Goal: Transaction & Acquisition: Purchase product/service

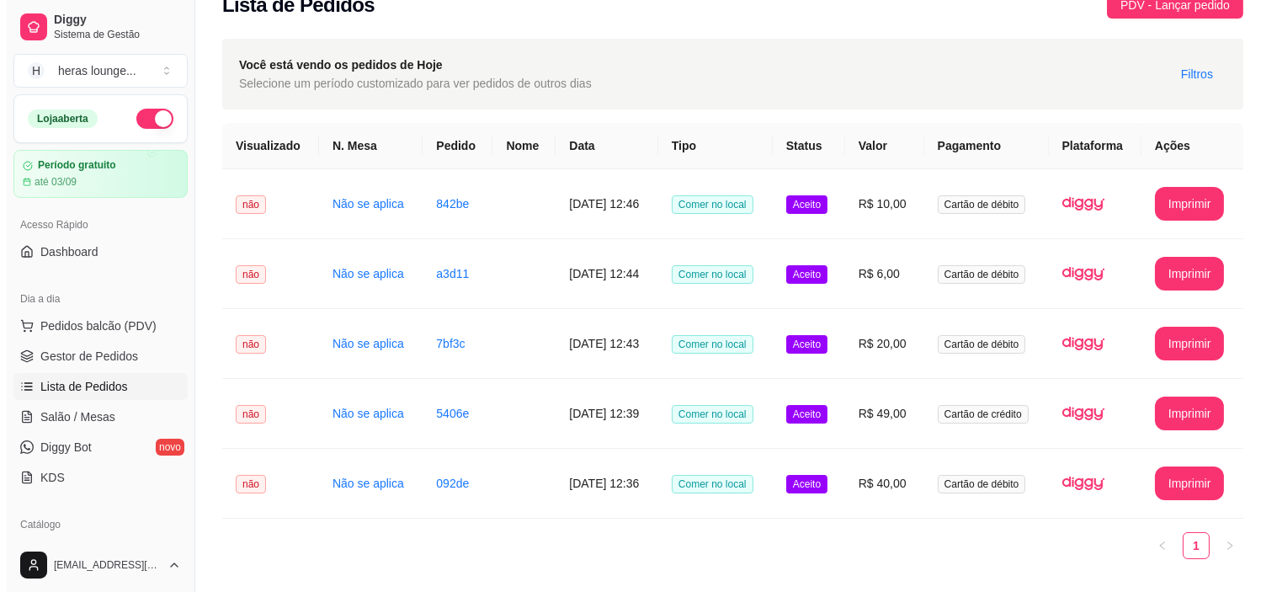
scroll to position [111, 0]
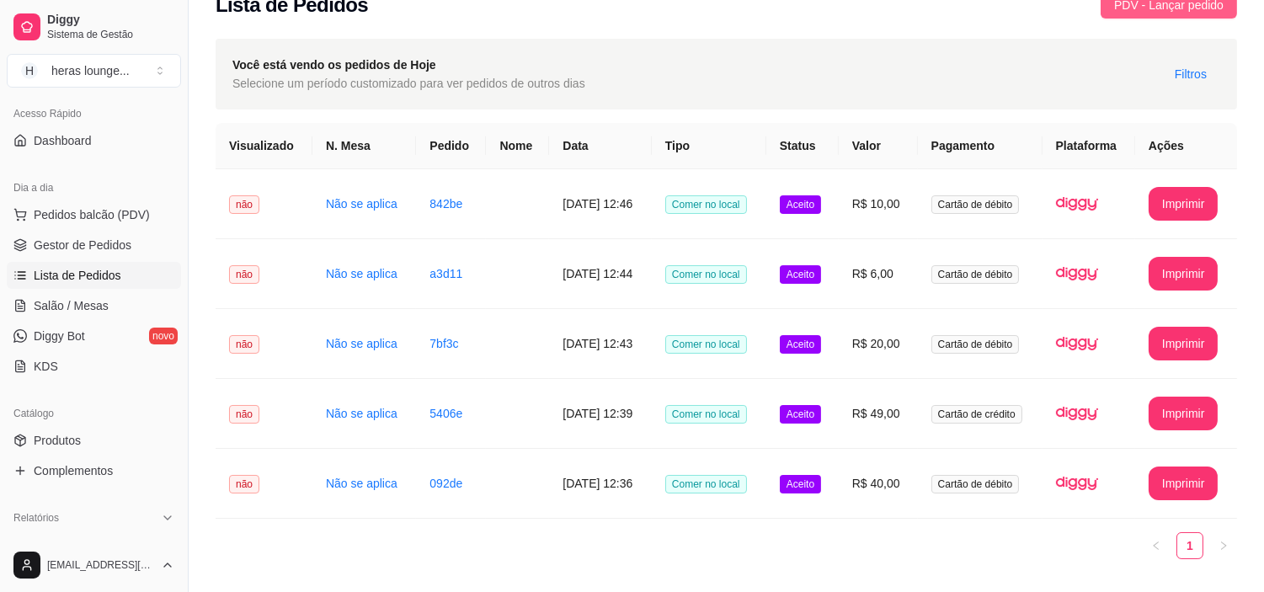
click at [1138, 5] on span "PDV - Lançar pedido" at bounding box center [1168, 5] width 109 height 19
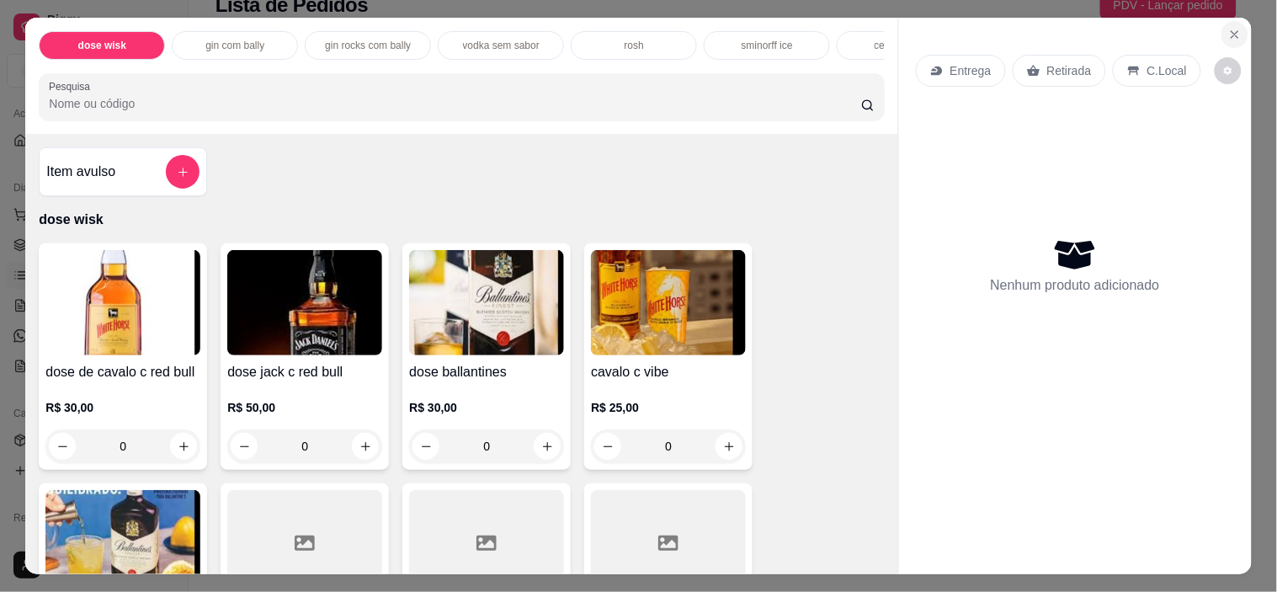
click at [1229, 32] on icon "Close" at bounding box center [1235, 34] width 13 height 13
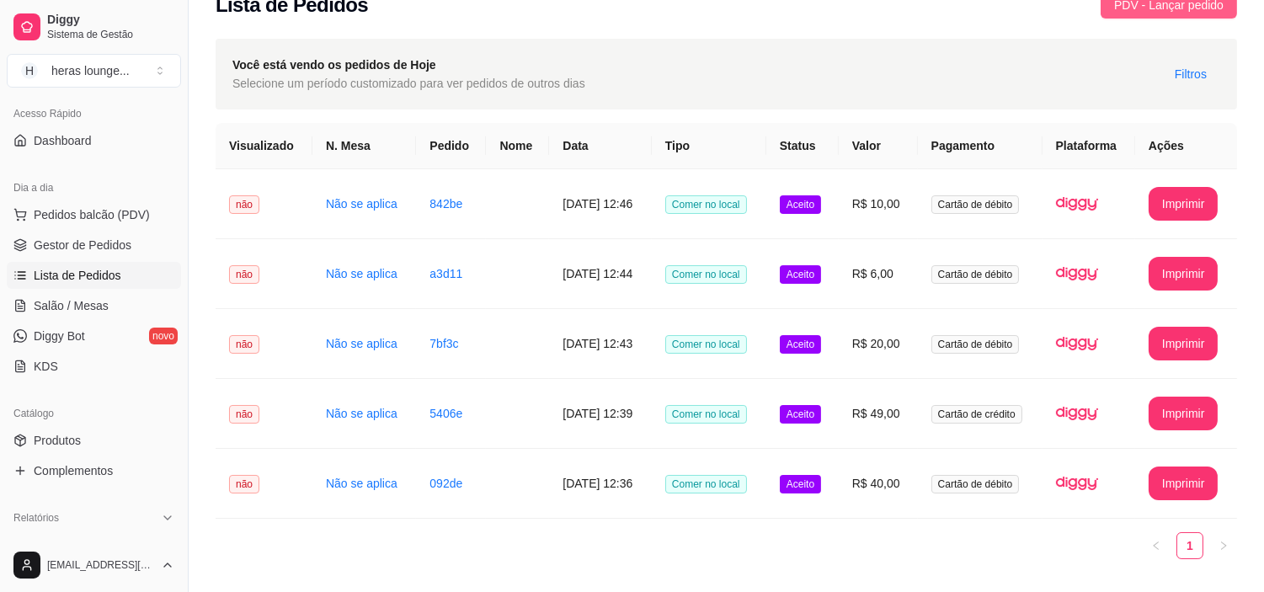
click at [1133, 0] on span "PDV - Lançar pedido" at bounding box center [1168, 5] width 109 height 19
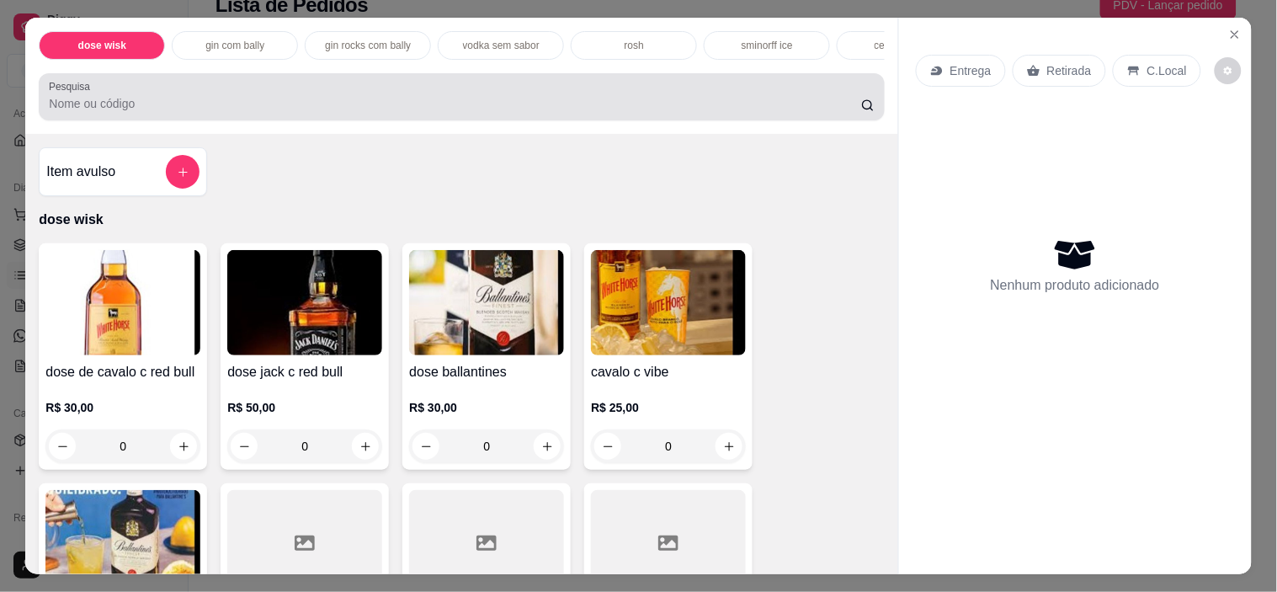
click at [644, 93] on div at bounding box center [461, 97] width 825 height 34
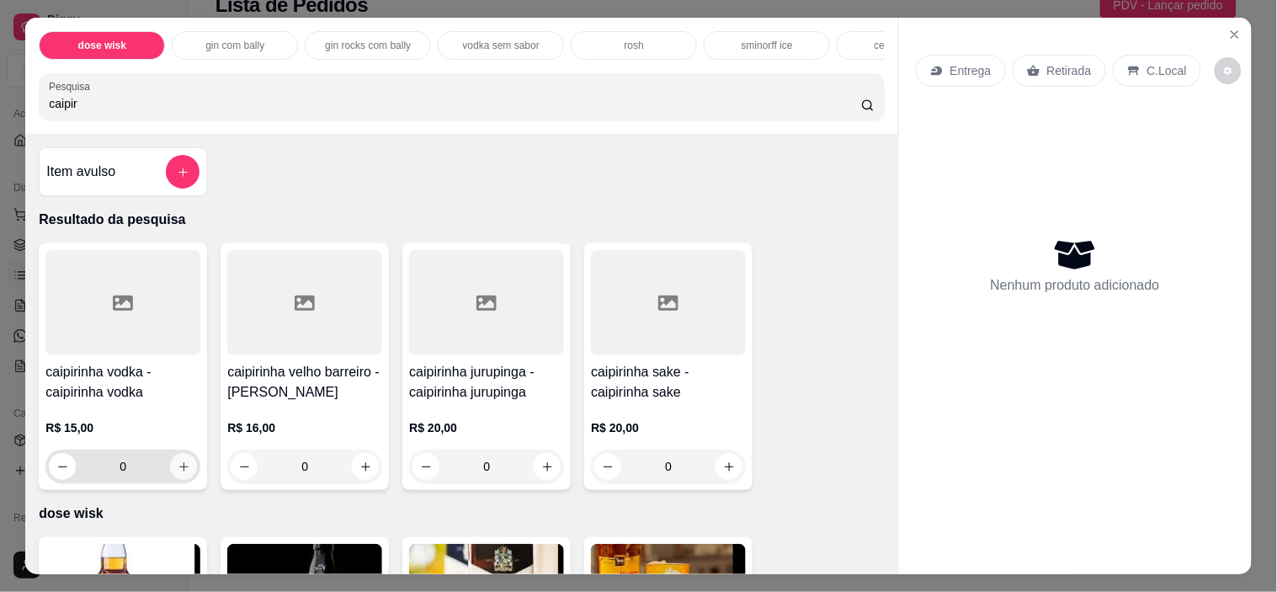
type input "caipir"
click at [178, 468] on icon "increase-product-quantity" at bounding box center [184, 467] width 13 height 13
type input "1"
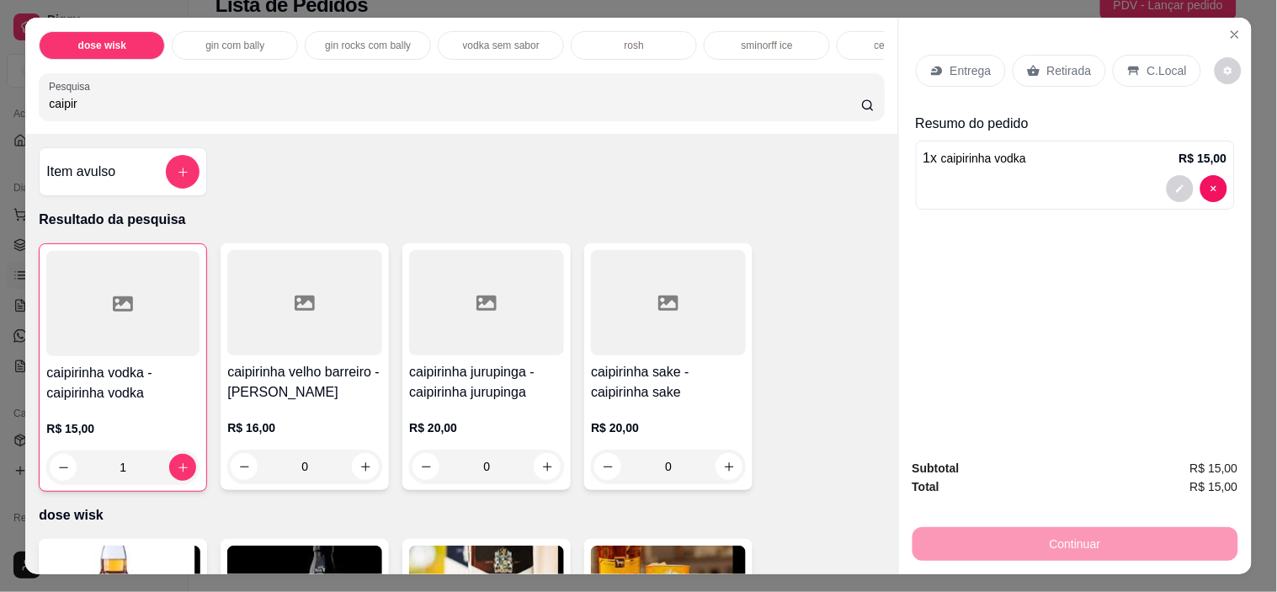
click at [1131, 67] on icon at bounding box center [1134, 70] width 13 height 13
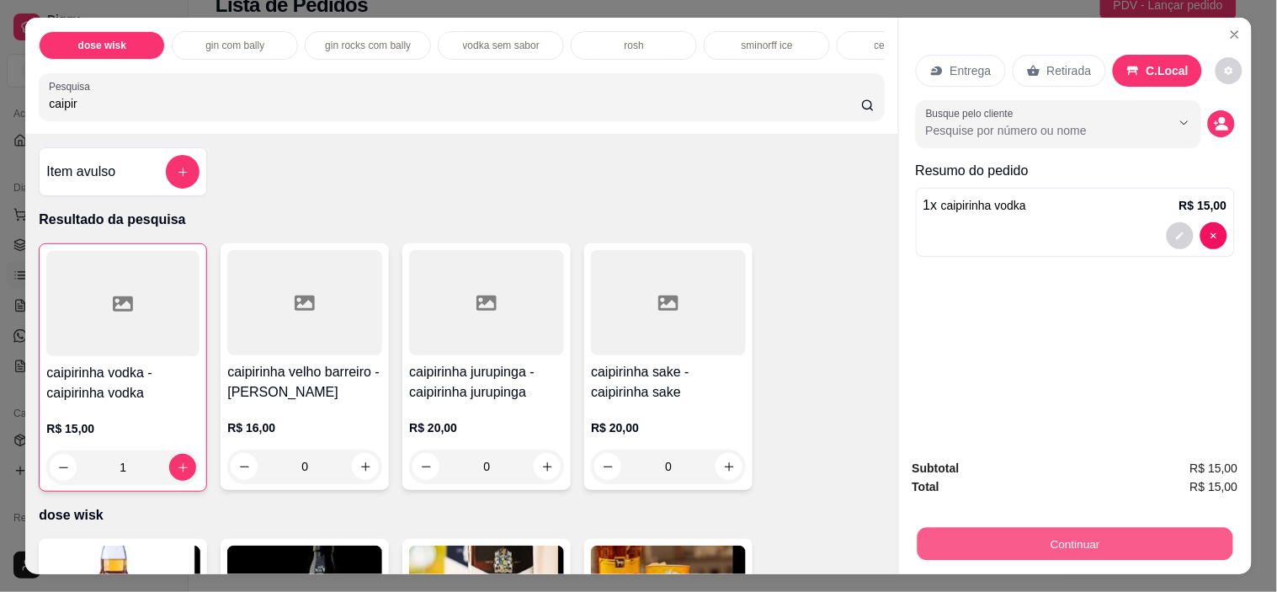
click at [1041, 528] on button "Continuar" at bounding box center [1075, 544] width 316 height 33
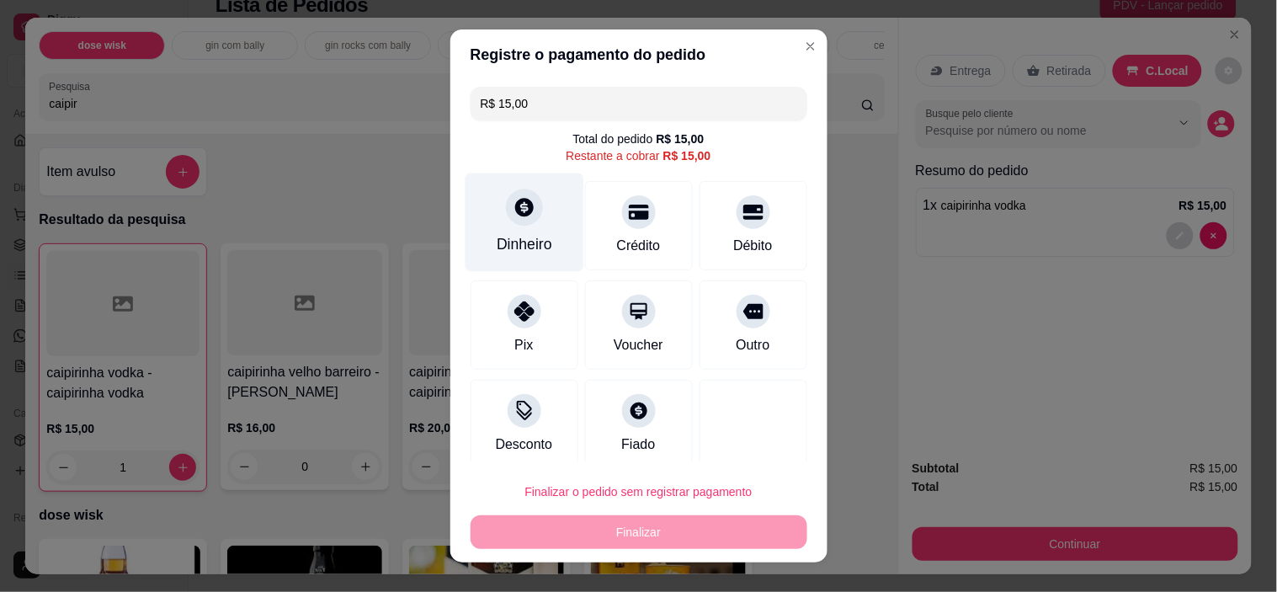
click at [559, 240] on div "Dinheiro" at bounding box center [524, 222] width 119 height 99
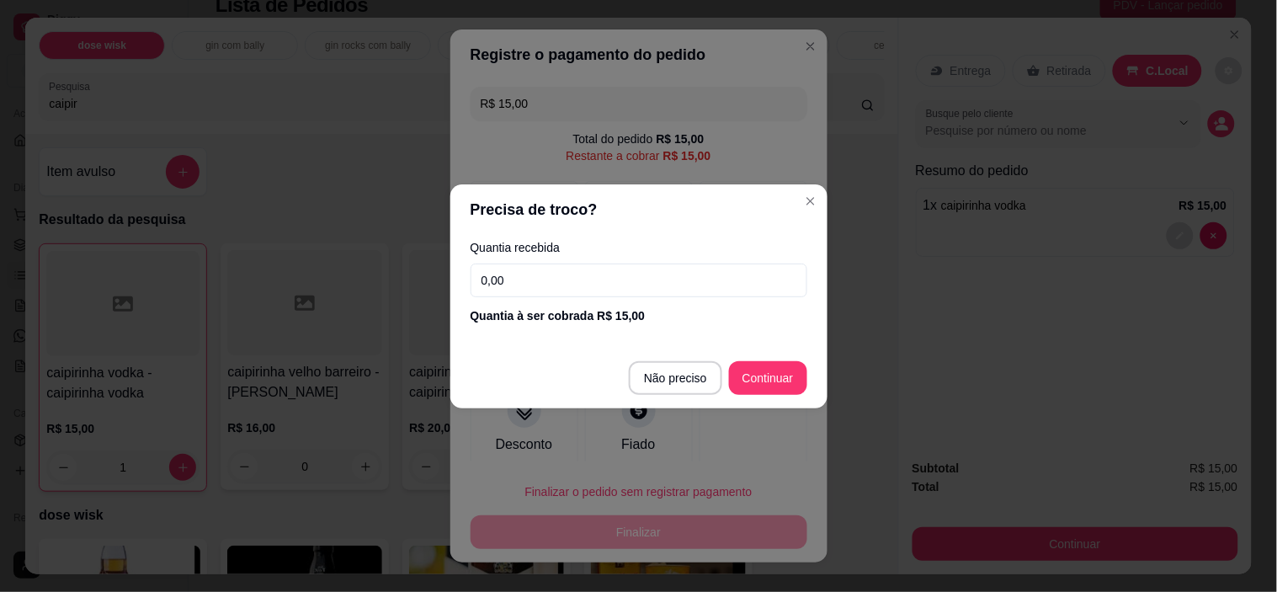
click at [735, 273] on input "0,00" at bounding box center [639, 281] width 337 height 34
type input "15,00"
type input "R$ 0,00"
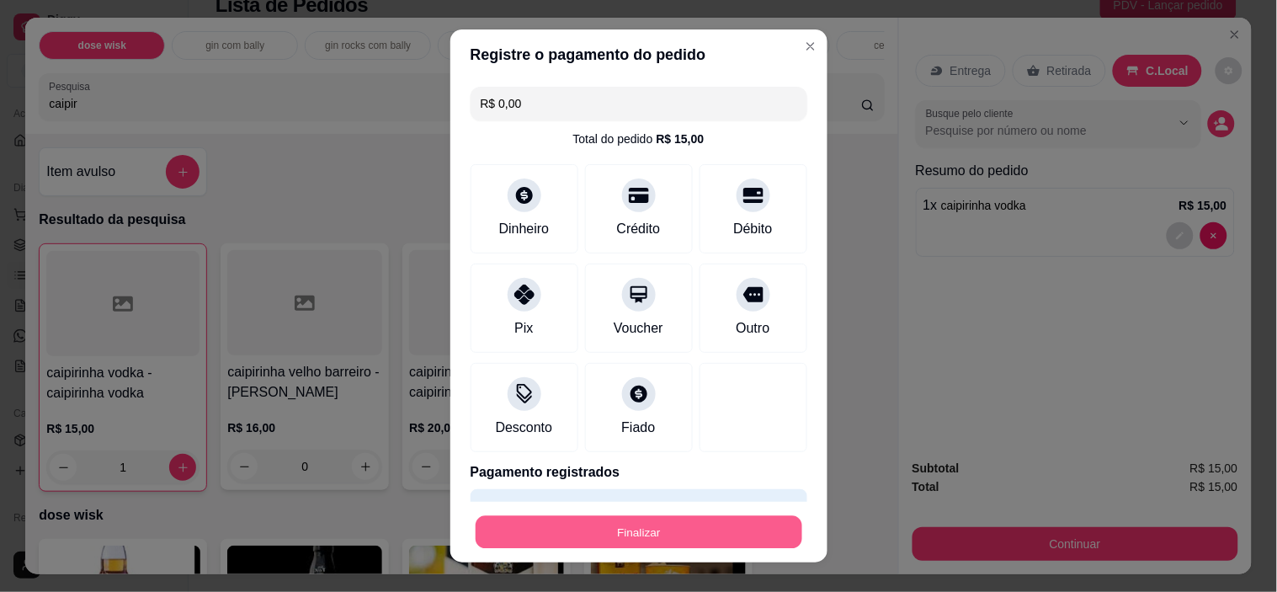
click at [662, 528] on button "Finalizar" at bounding box center [639, 531] width 327 height 33
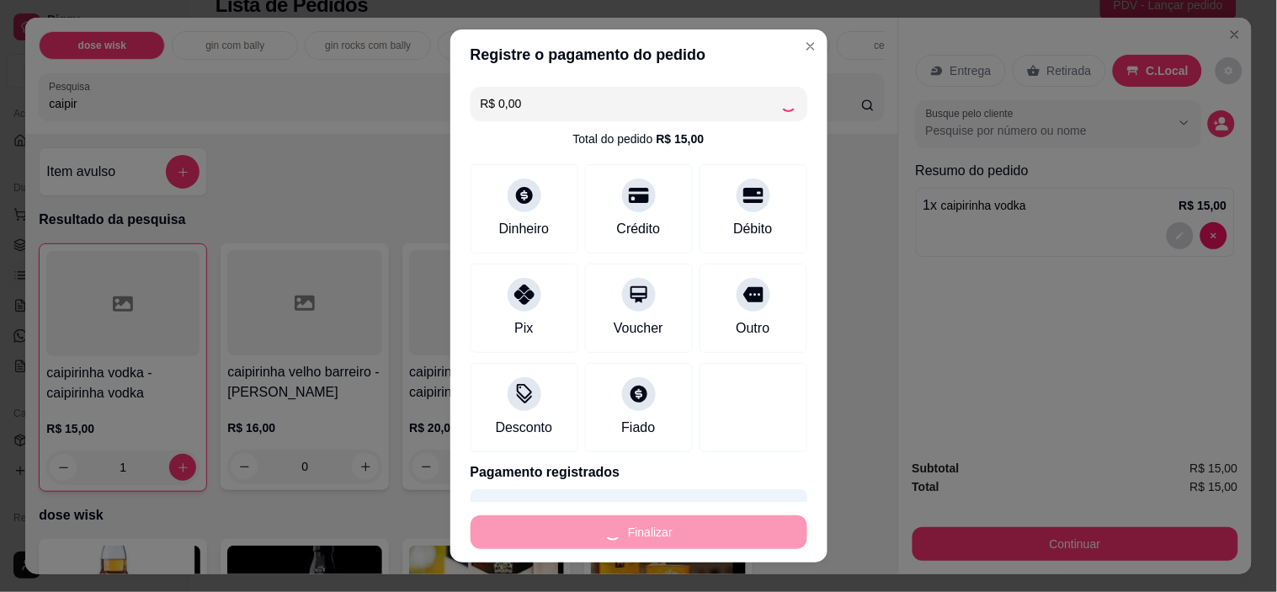
type input "0"
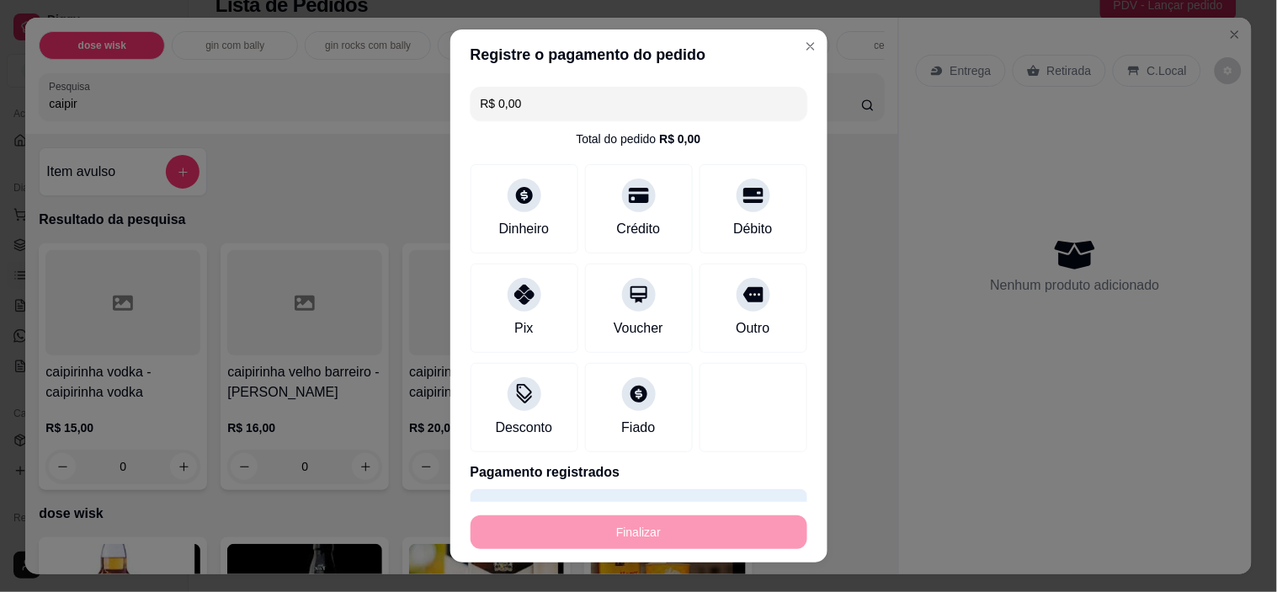
type input "-R$ 15,00"
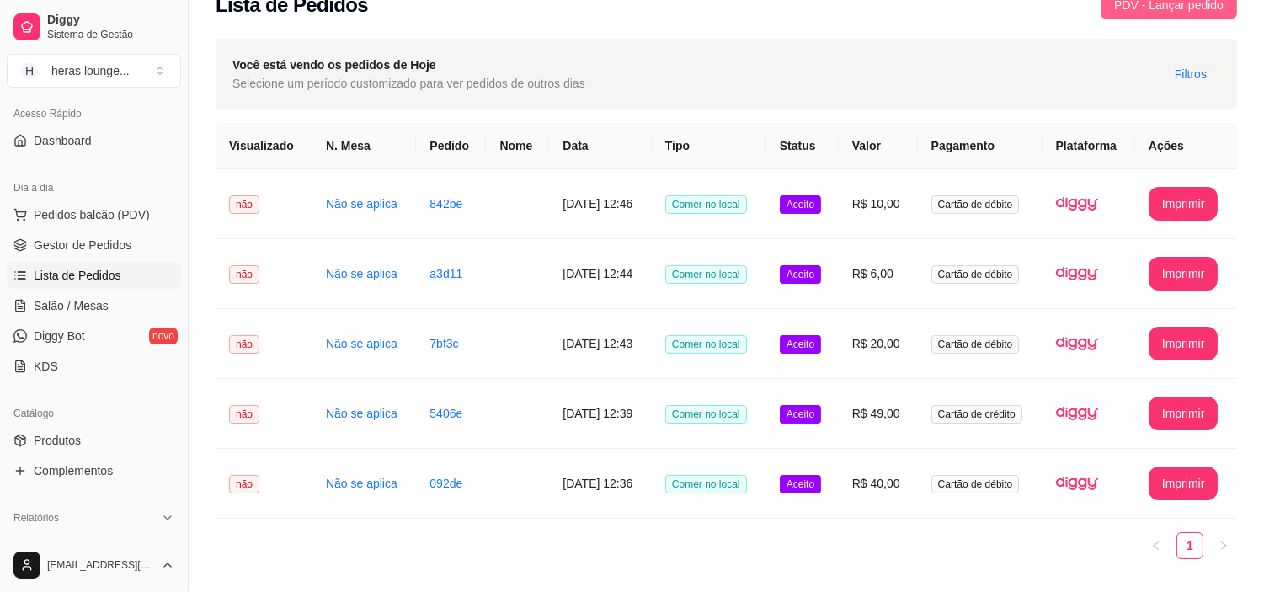
click at [1129, 15] on button "PDV - Lançar pedido" at bounding box center [1169, 5] width 136 height 27
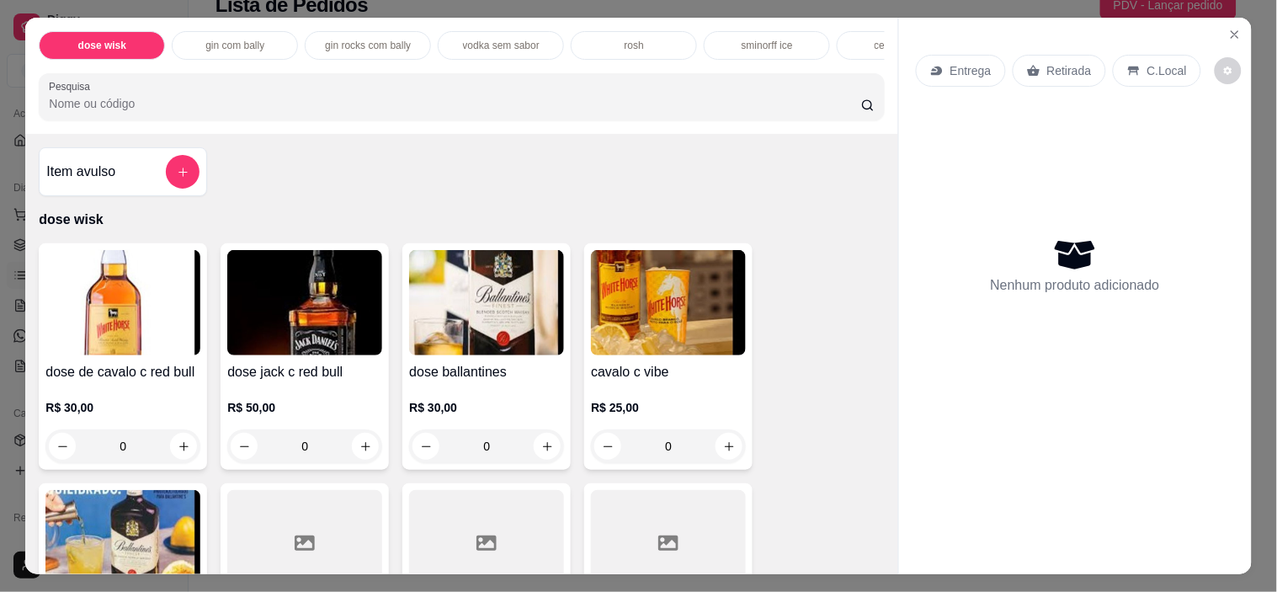
click at [669, 112] on input "Pesquisa" at bounding box center [455, 103] width 813 height 17
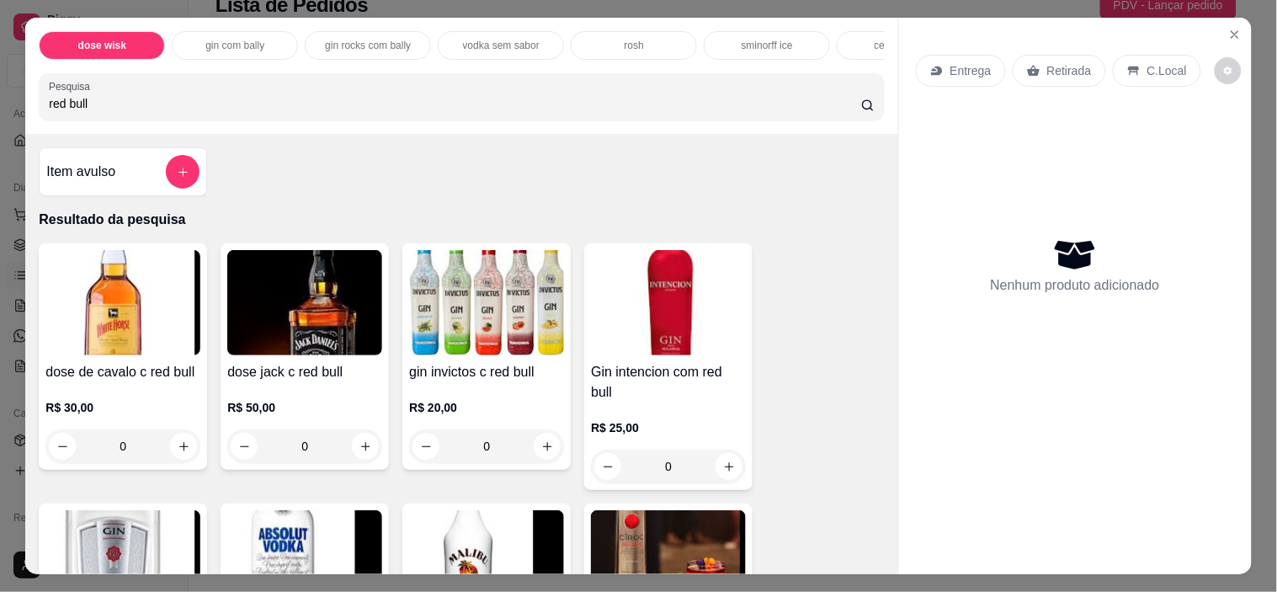
type input "red bull"
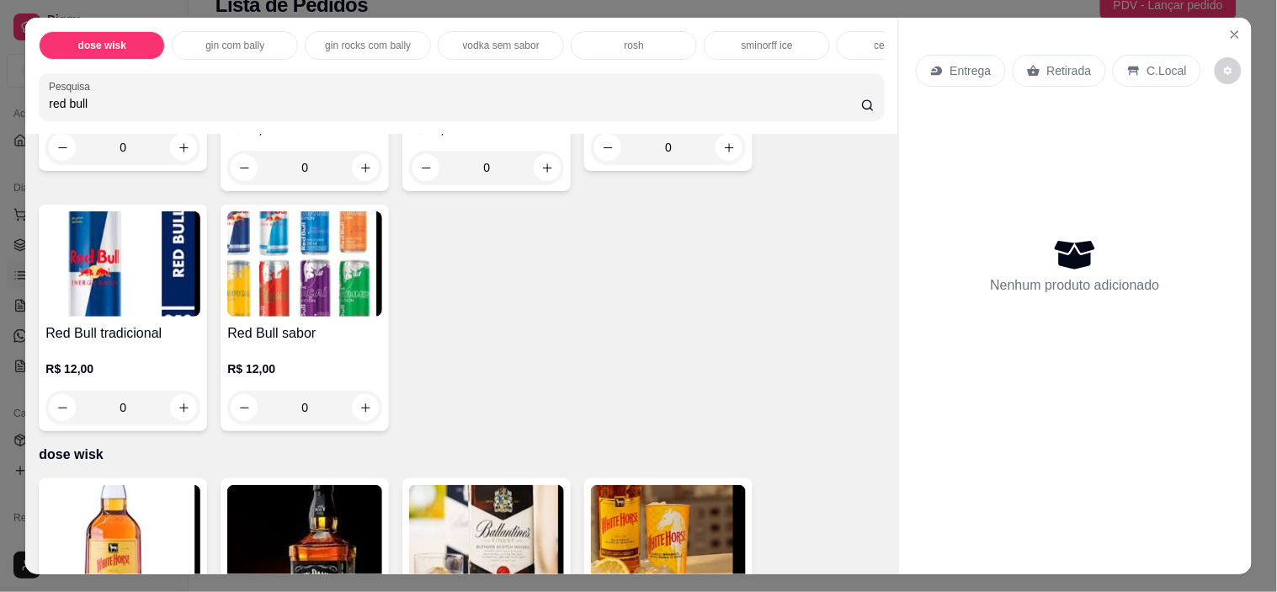
scroll to position [561, 0]
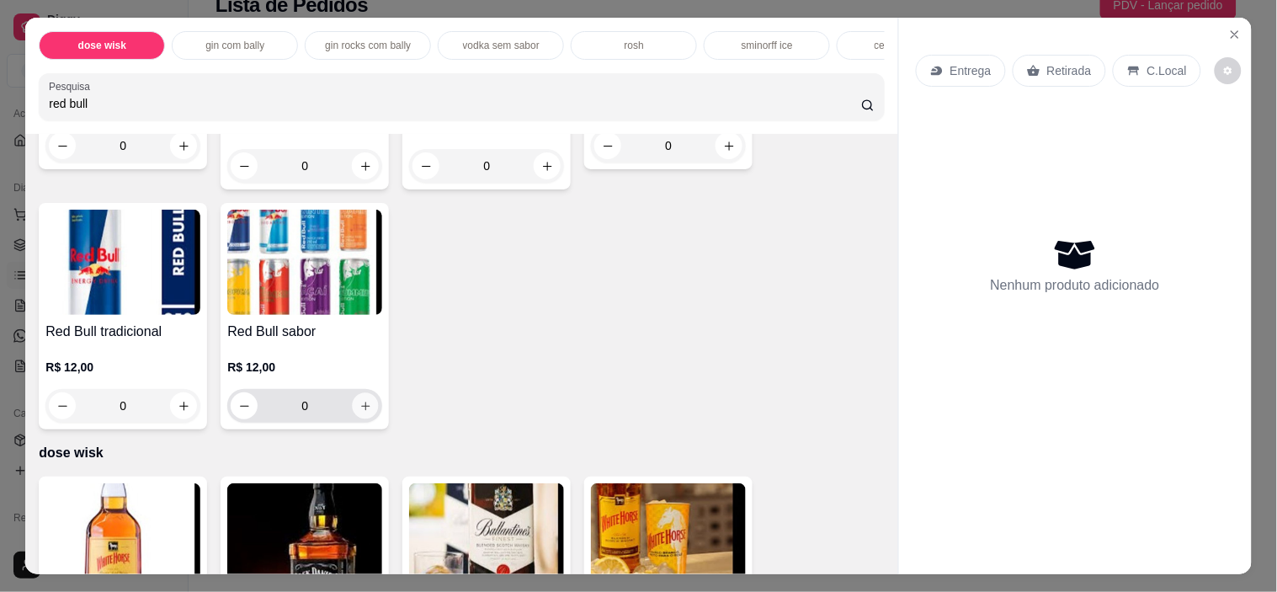
click at [358, 419] on button "increase-product-quantity" at bounding box center [366, 406] width 26 height 26
type input "1"
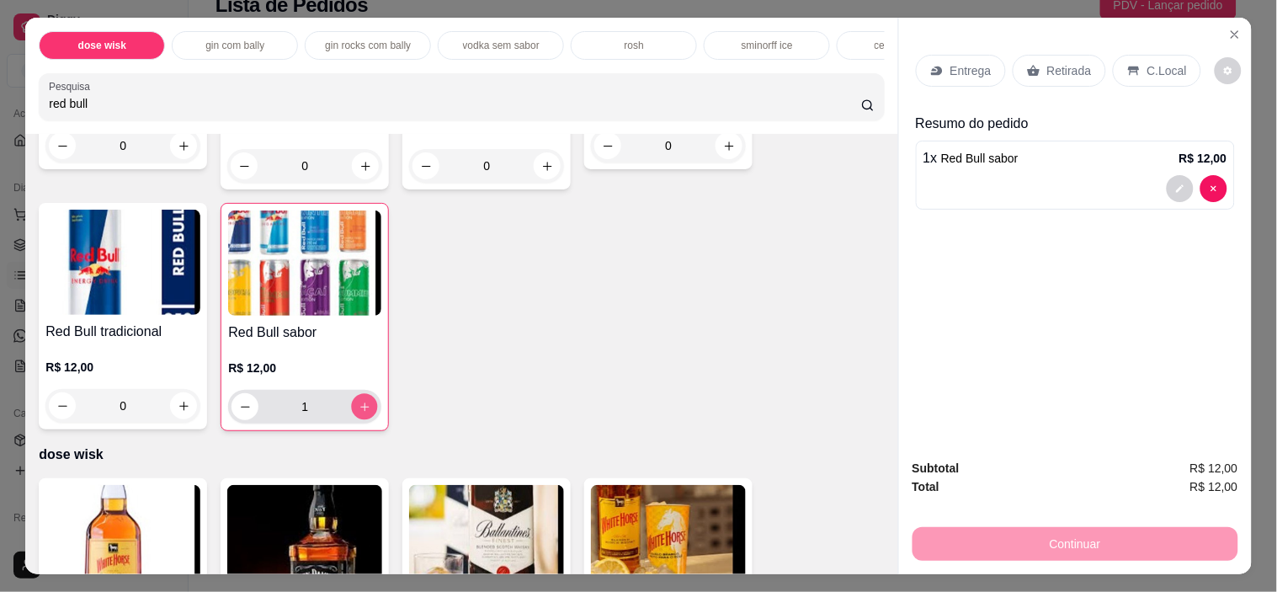
click at [358, 420] on button "increase-product-quantity" at bounding box center [365, 407] width 26 height 26
type input "2"
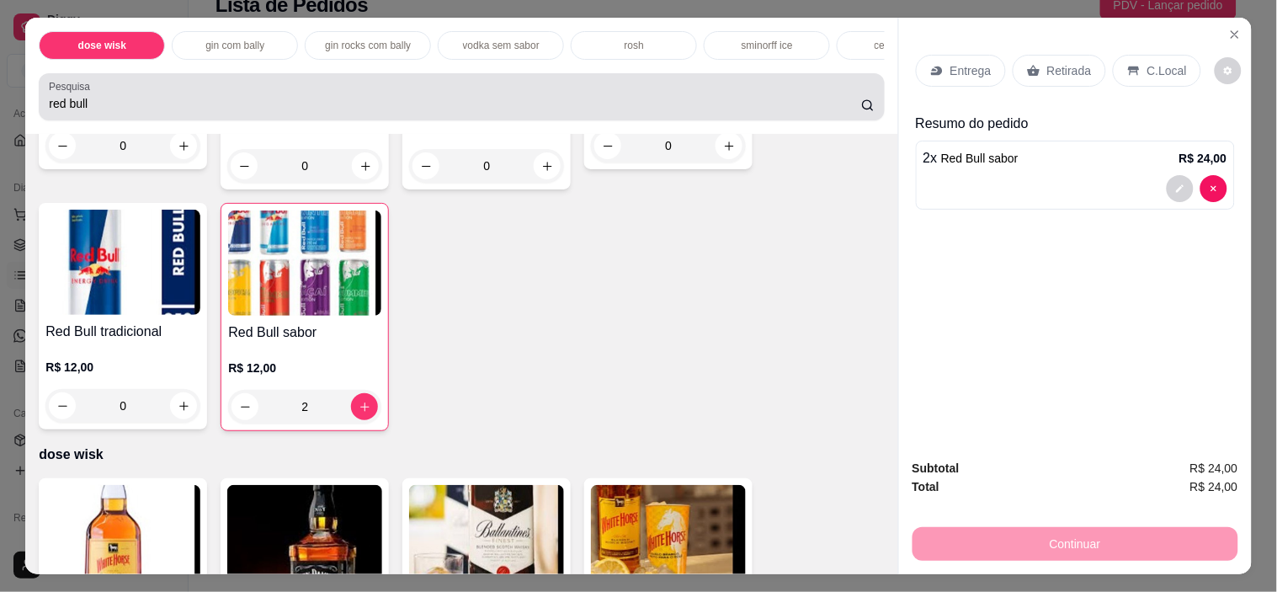
click at [355, 91] on div "red bull" at bounding box center [461, 97] width 825 height 34
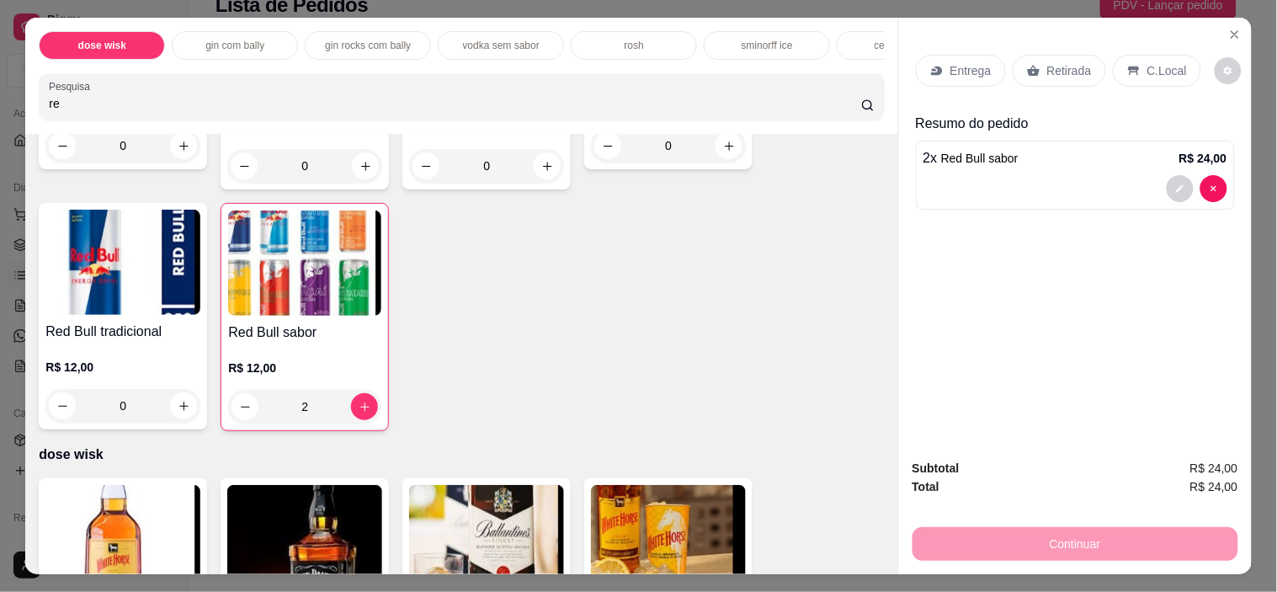
type input "r"
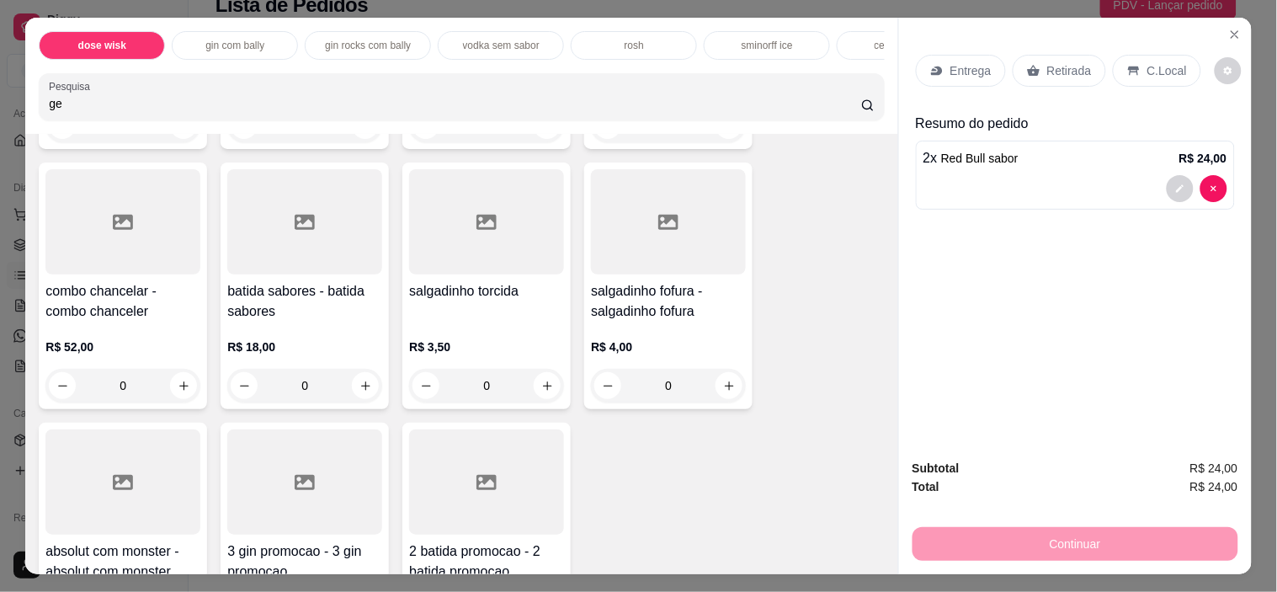
scroll to position [1868, 0]
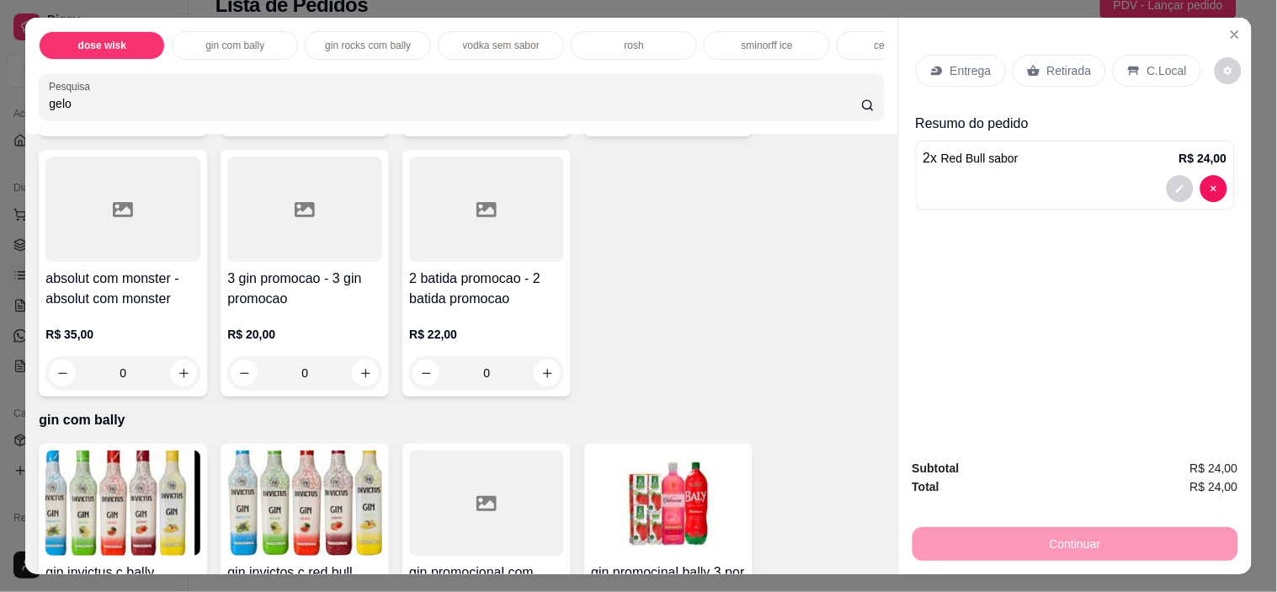
type input "gelo"
click at [877, 561] on div "Item avulso Resultado da pesquisa gelo R$ 3,00 0 dose wisk dose de cavalo c red…" at bounding box center [461, 354] width 872 height 440
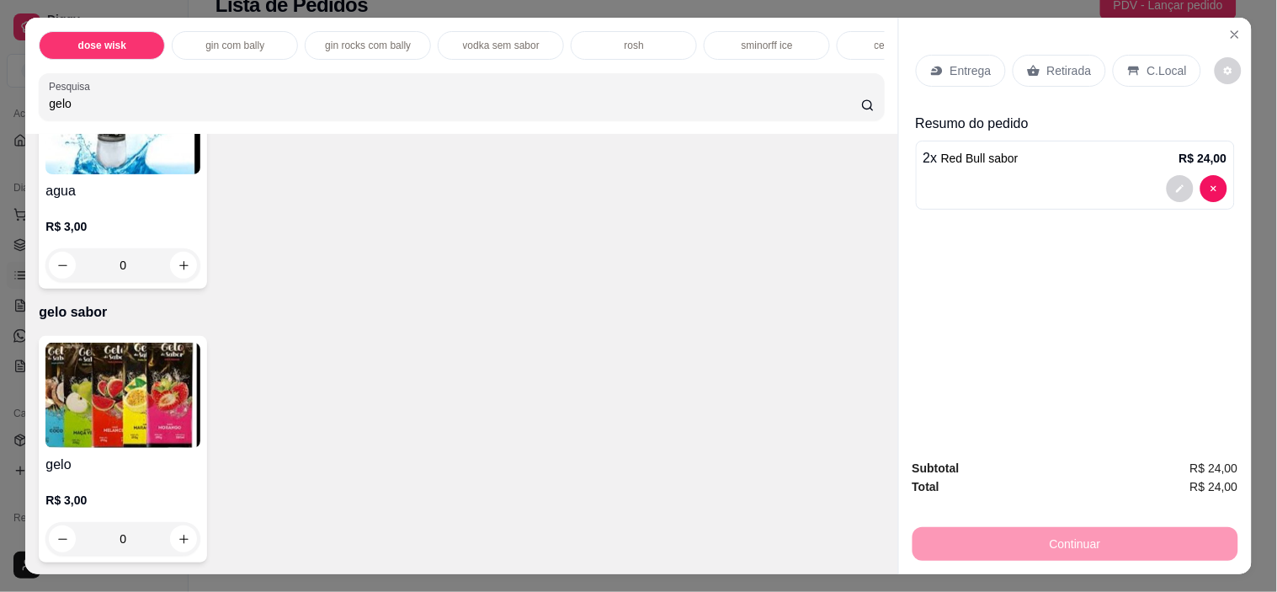
scroll to position [4750, 0]
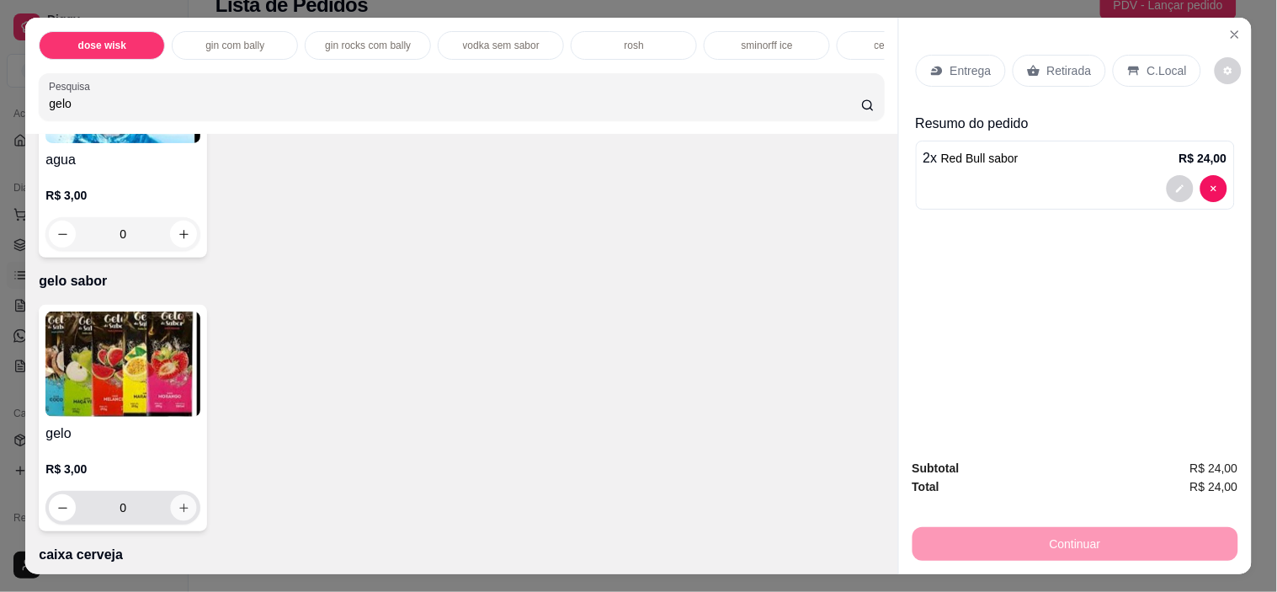
click at [171, 510] on button "increase-product-quantity" at bounding box center [184, 508] width 26 height 26
type input "1"
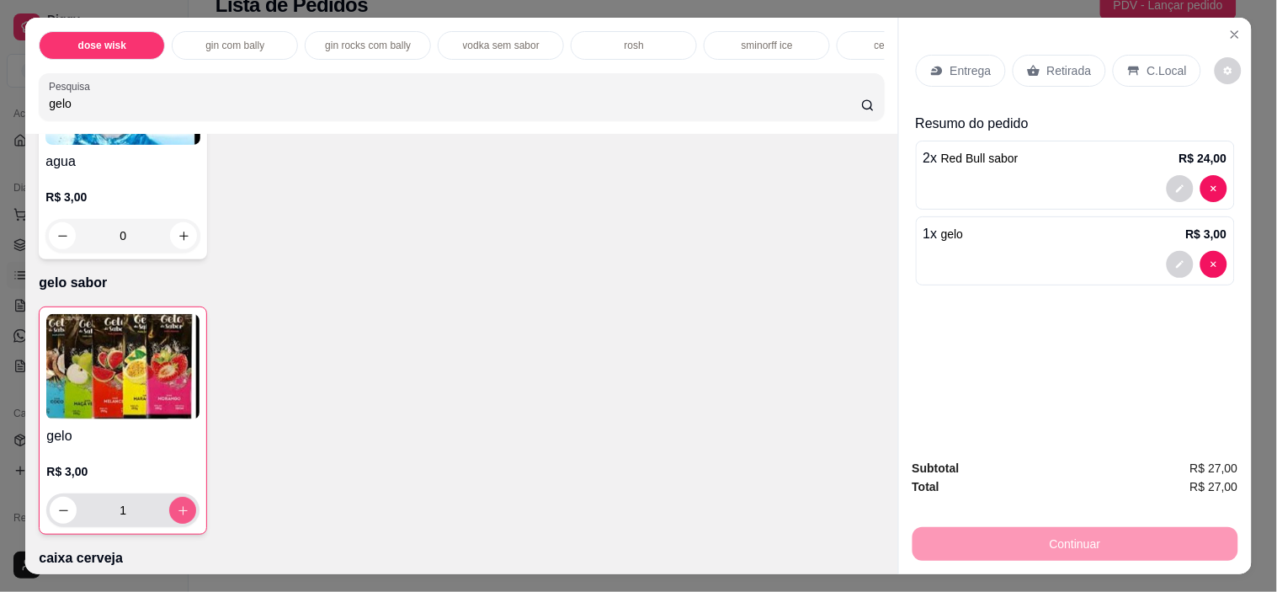
scroll to position [4752, 0]
click at [170, 510] on button "increase-product-quantity" at bounding box center [183, 509] width 26 height 26
type input "2"
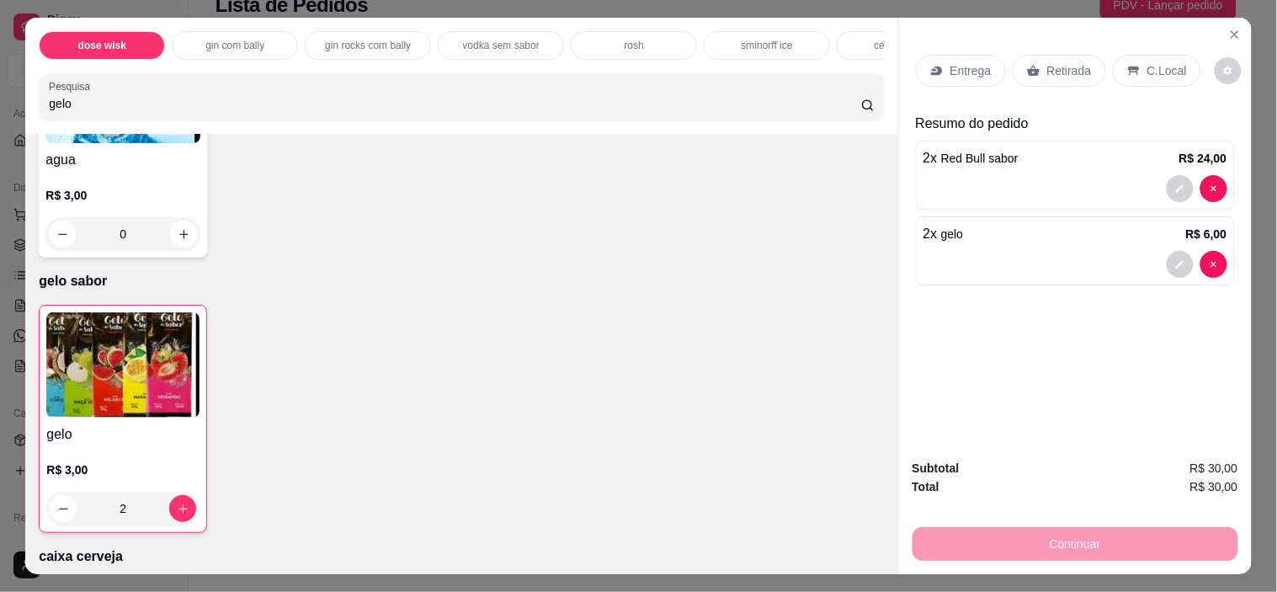
click at [1162, 63] on p "C.Local" at bounding box center [1168, 70] width 40 height 17
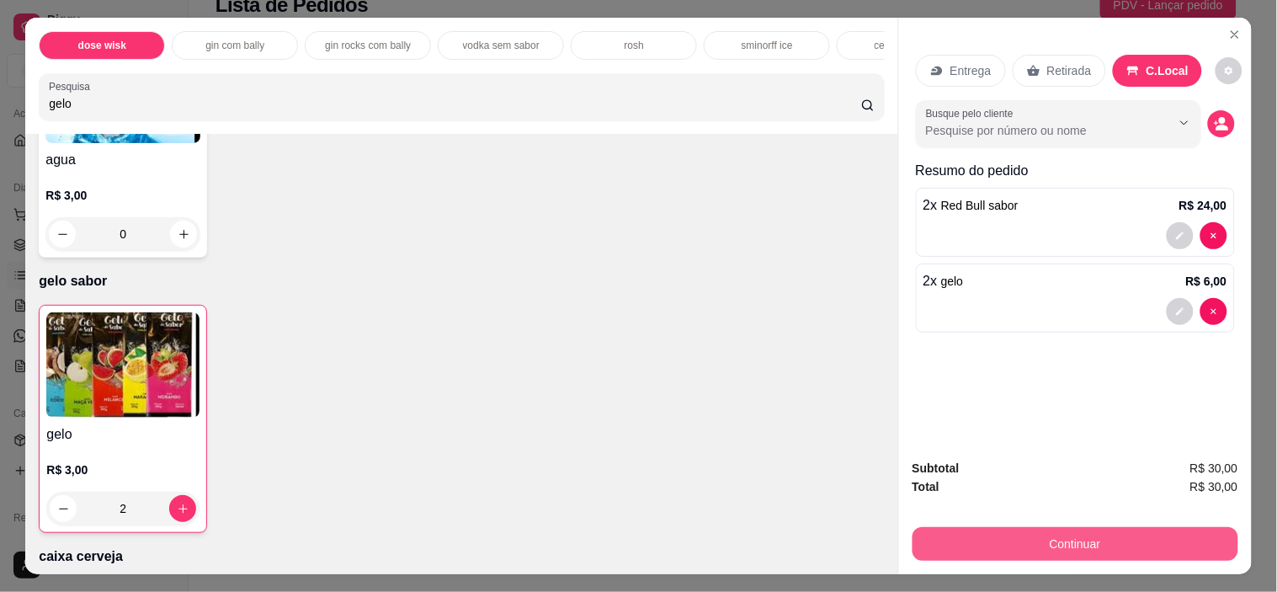
click at [1076, 536] on button "Continuar" at bounding box center [1076, 544] width 326 height 34
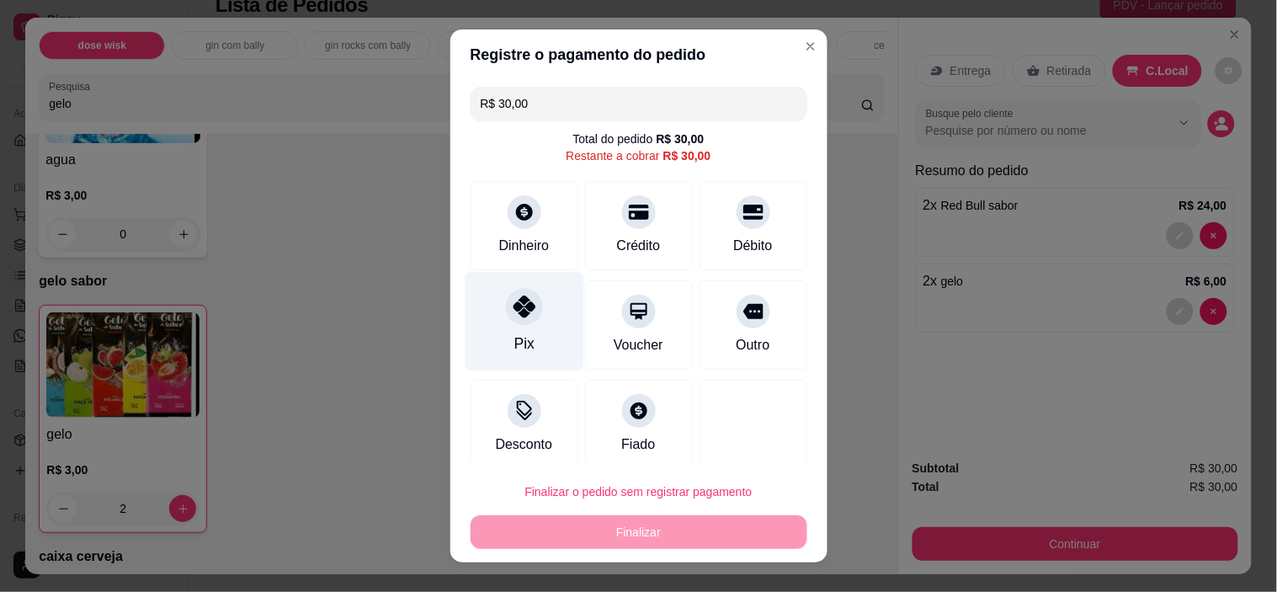
click at [514, 341] on div "Pix" at bounding box center [524, 344] width 20 height 22
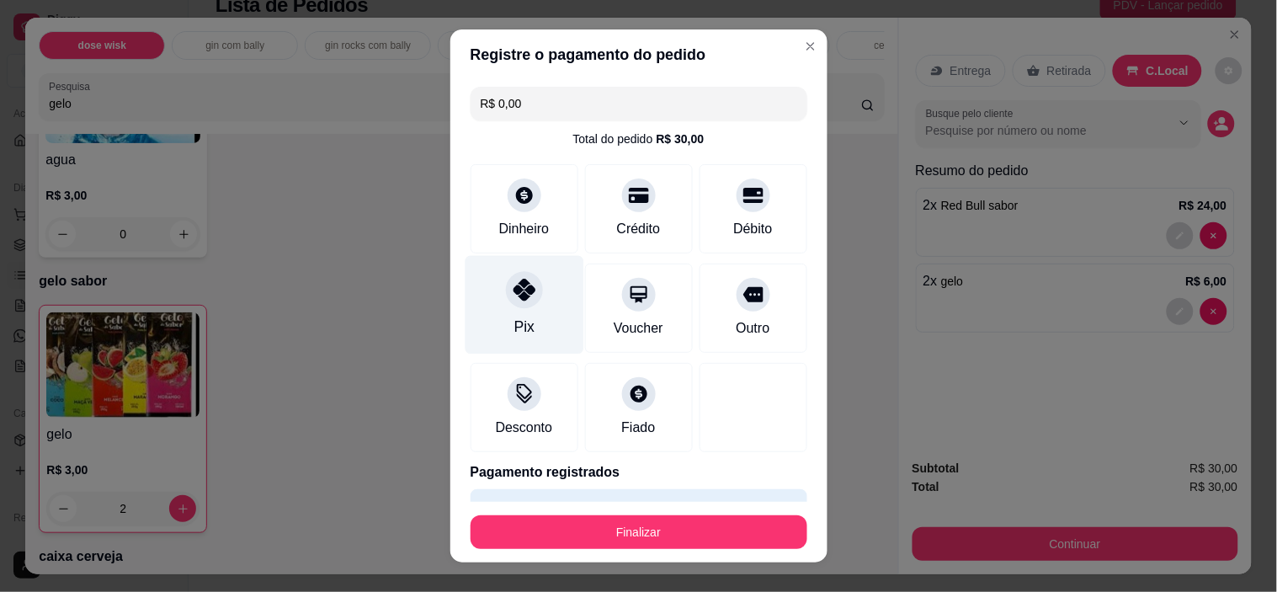
type input "R$ 0,00"
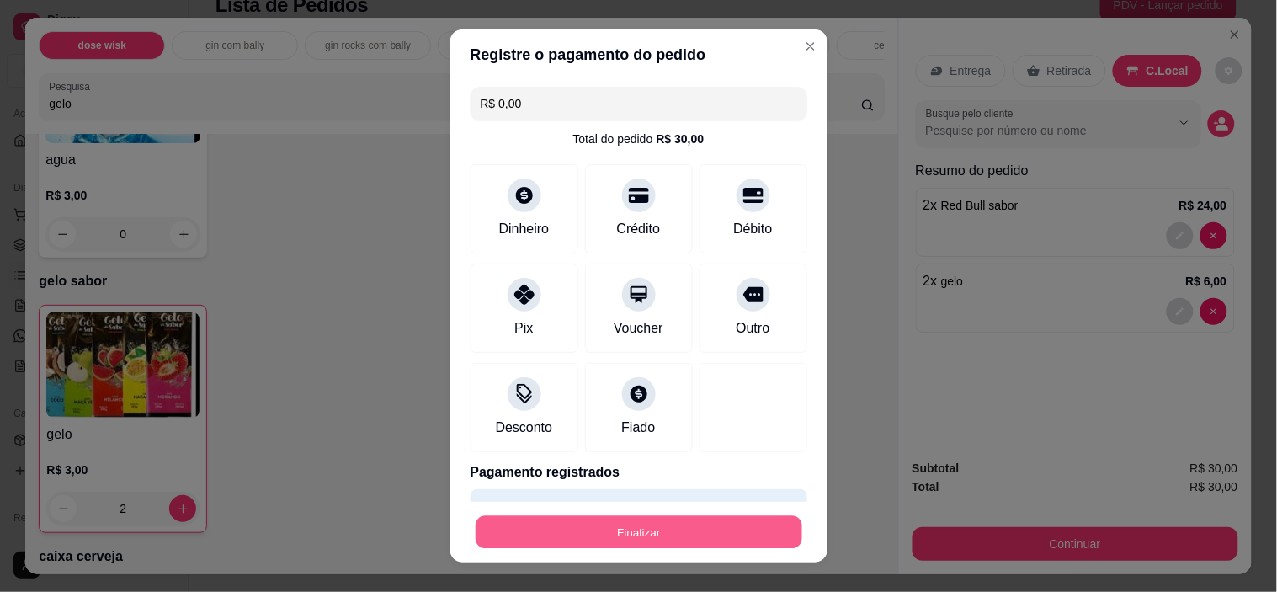
click at [605, 541] on button "Finalizar" at bounding box center [639, 531] width 327 height 33
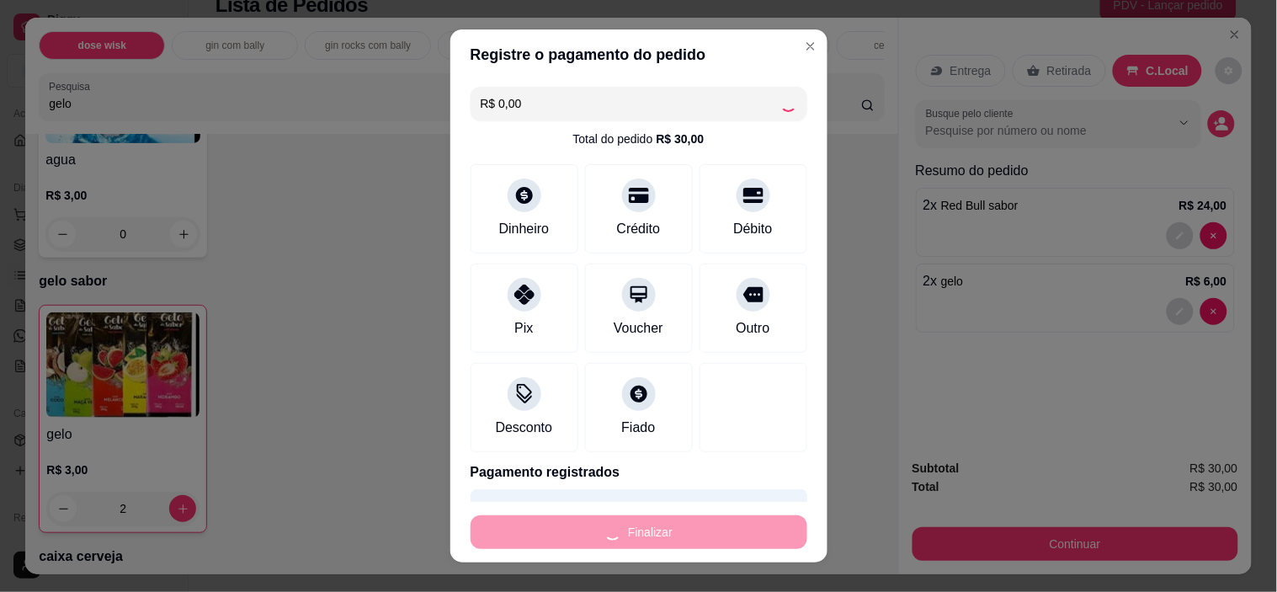
type input "0"
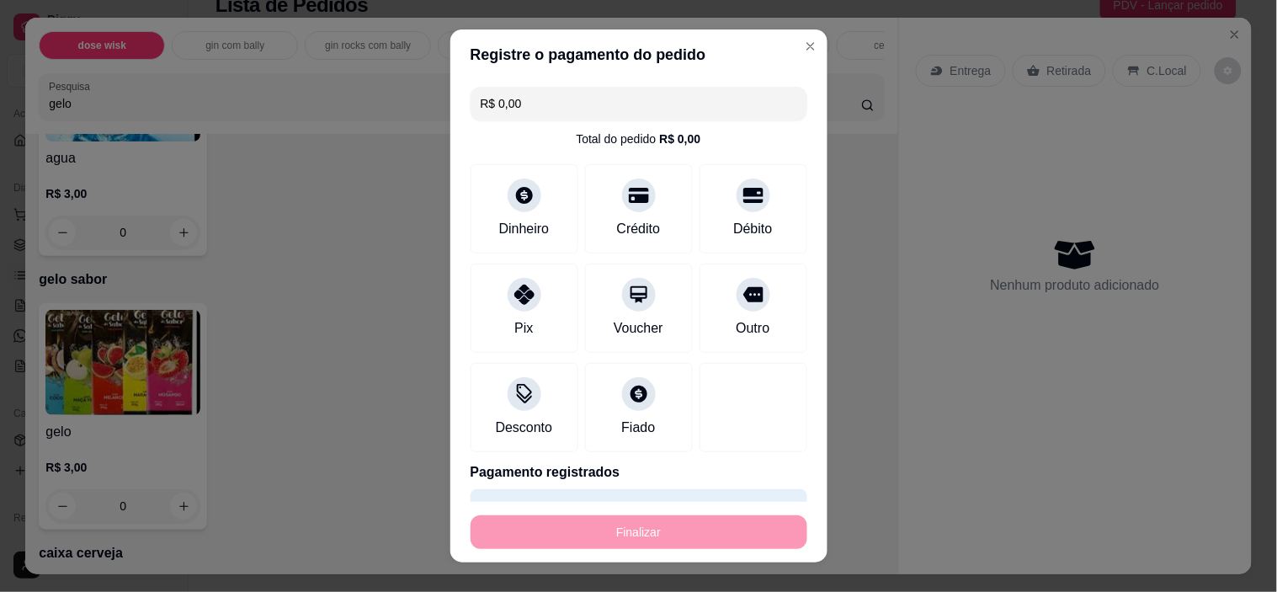
type input "-R$ 30,00"
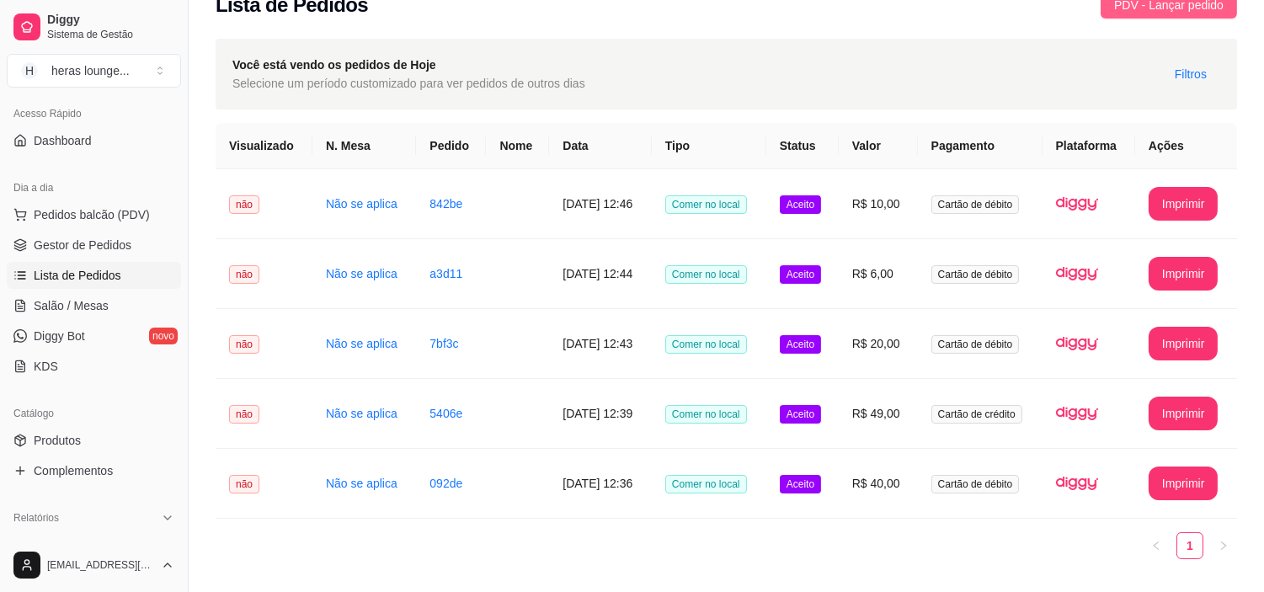
click at [1121, 17] on button "PDV - Lançar pedido" at bounding box center [1169, 5] width 136 height 27
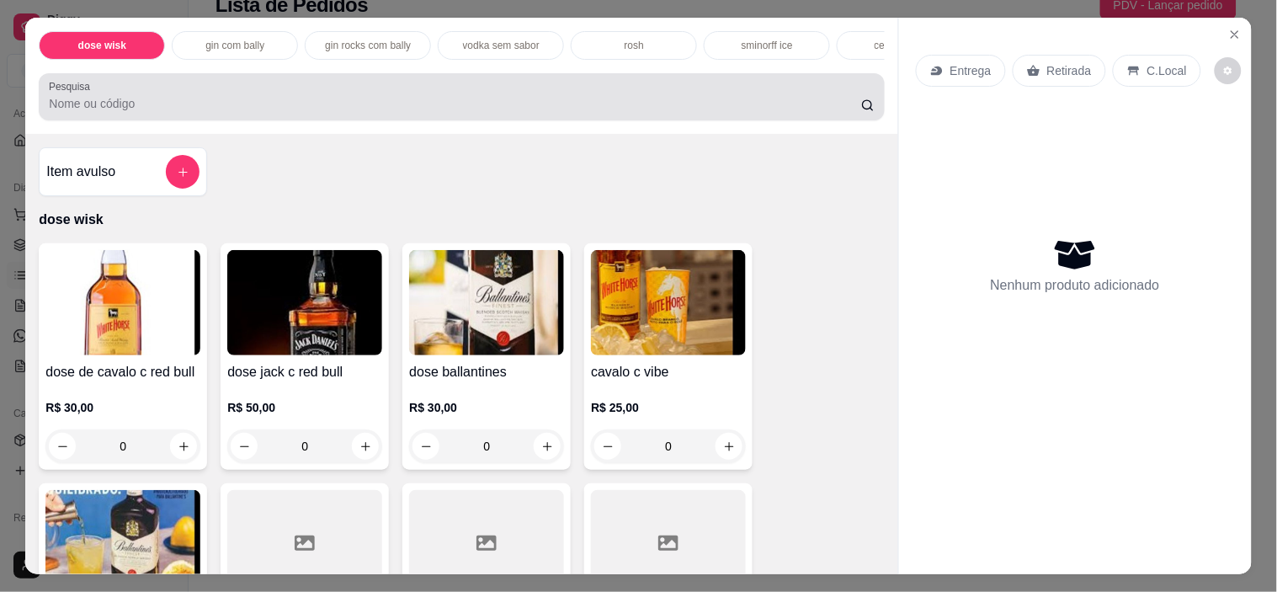
click at [701, 99] on div at bounding box center [461, 97] width 825 height 34
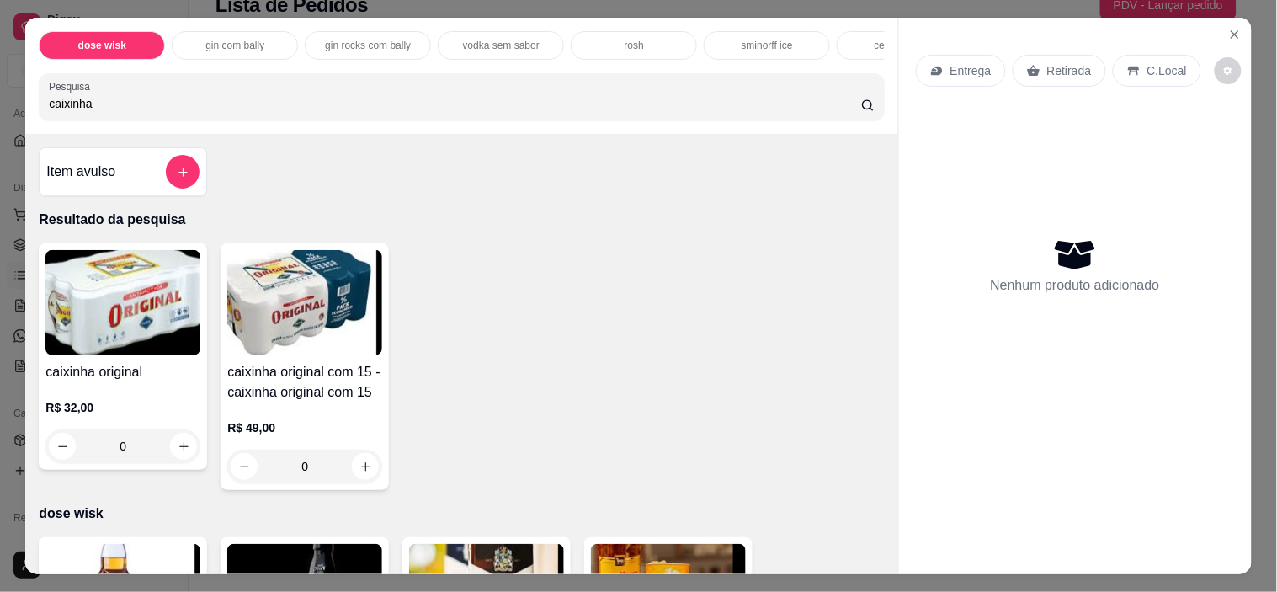
type input "caixinha"
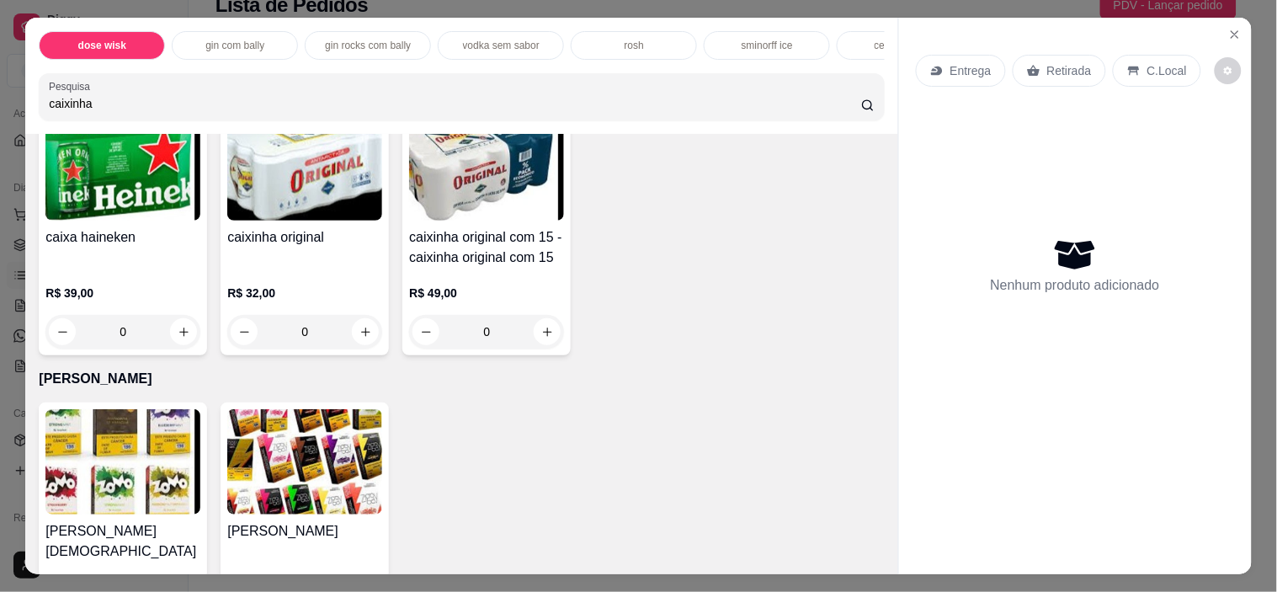
scroll to position [5277, 0]
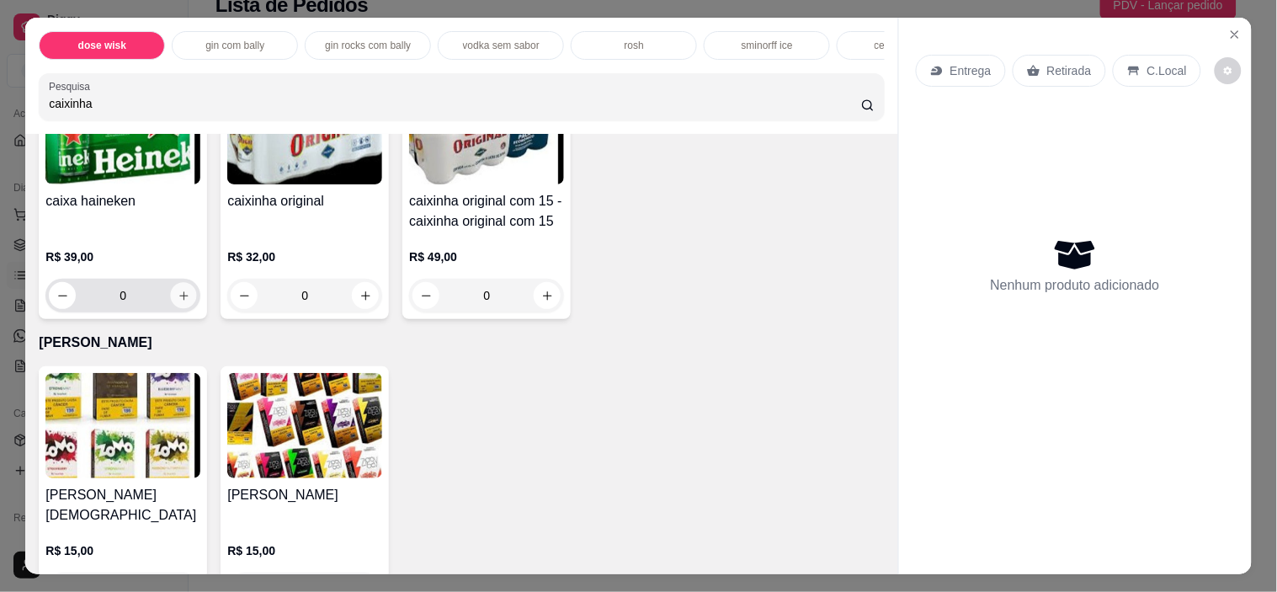
click at [178, 301] on icon "increase-product-quantity" at bounding box center [184, 296] width 13 height 13
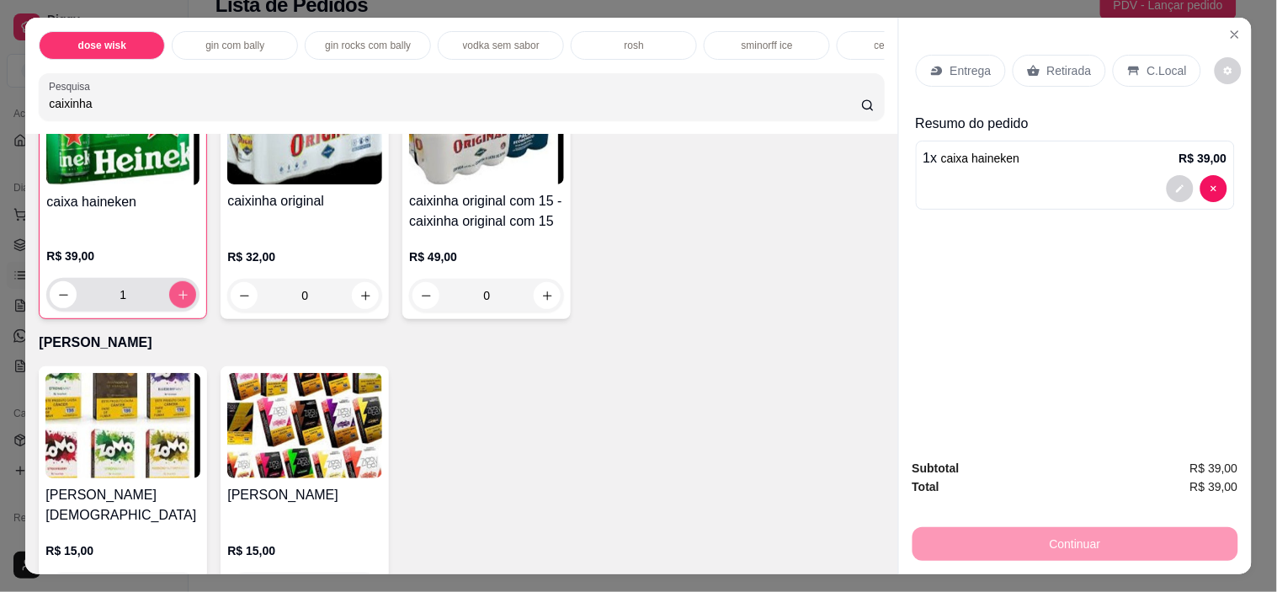
scroll to position [5277, 0]
click at [179, 298] on icon "increase-product-quantity" at bounding box center [183, 294] width 8 height 8
type input "3"
click at [1131, 64] on icon at bounding box center [1134, 70] width 13 height 13
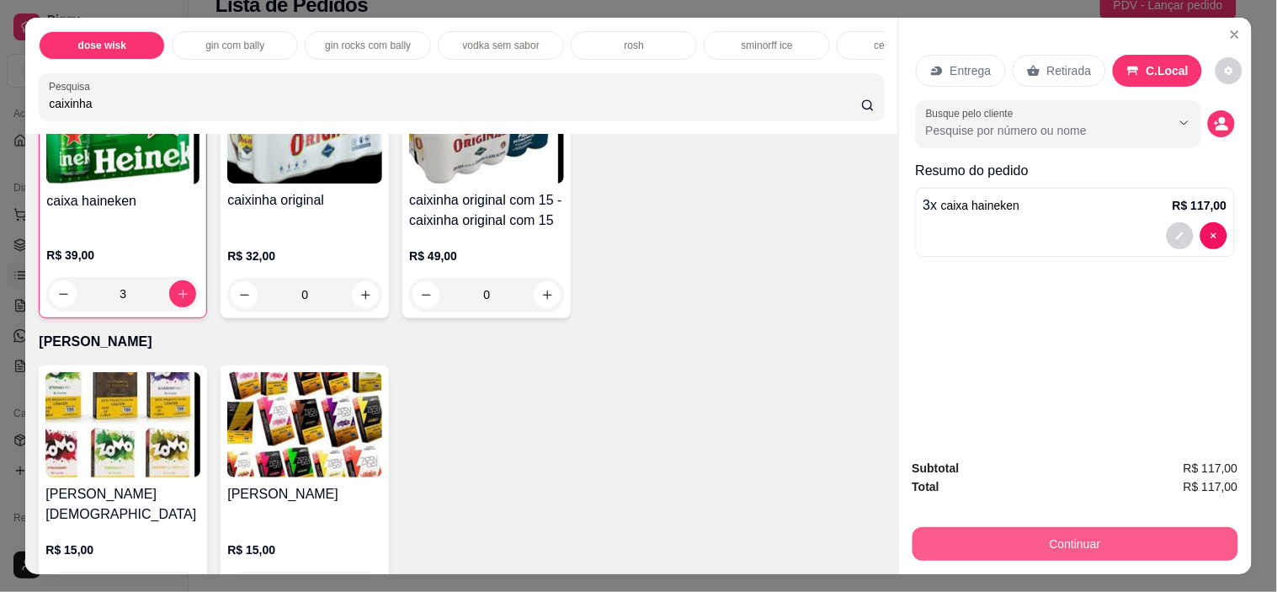
click at [1014, 547] on button "Continuar" at bounding box center [1076, 544] width 326 height 34
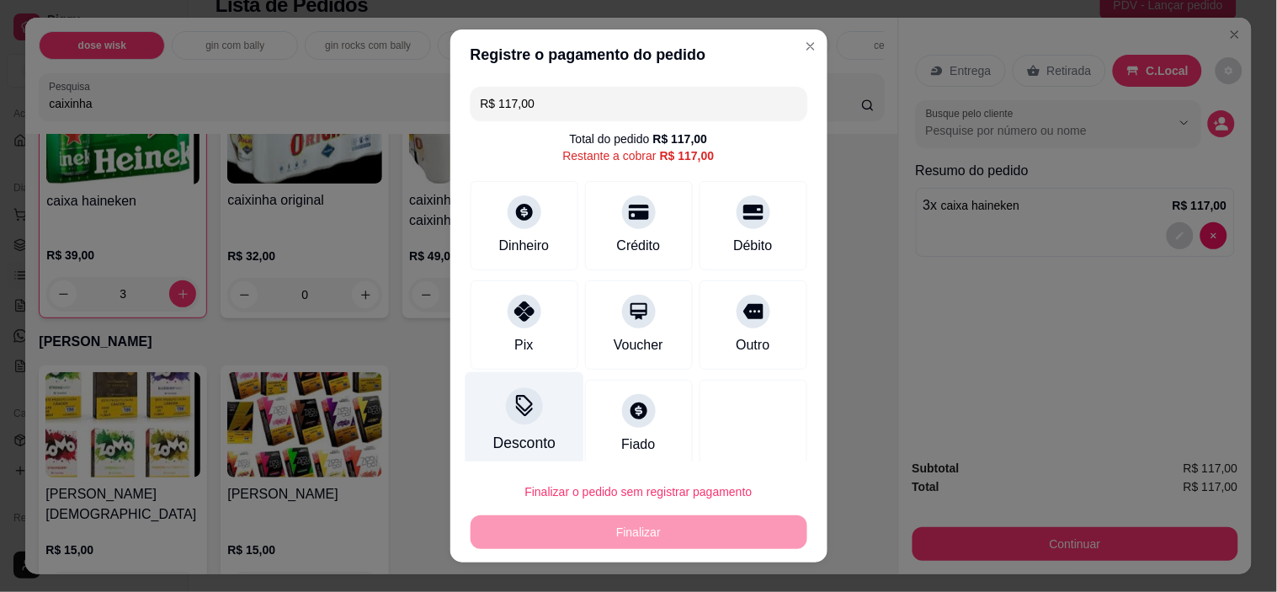
click at [529, 424] on div "Desconto" at bounding box center [524, 421] width 119 height 99
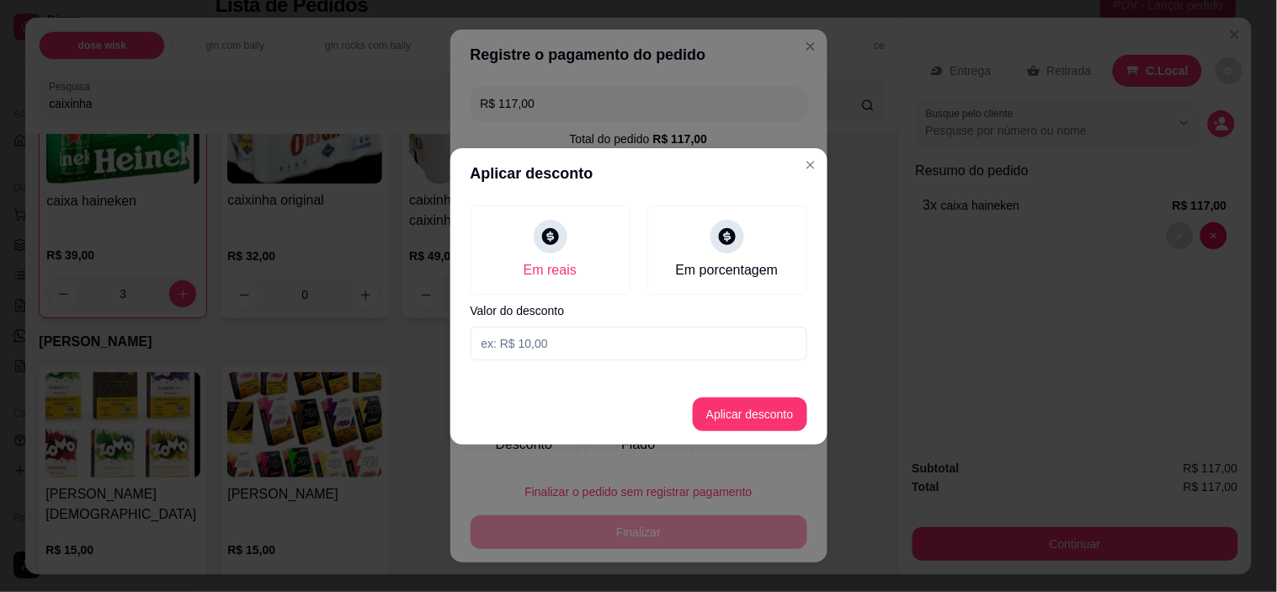
click at [568, 341] on input at bounding box center [639, 344] width 337 height 34
type input "6,00"
click at [750, 413] on button "Aplicar desconto" at bounding box center [750, 413] width 110 height 33
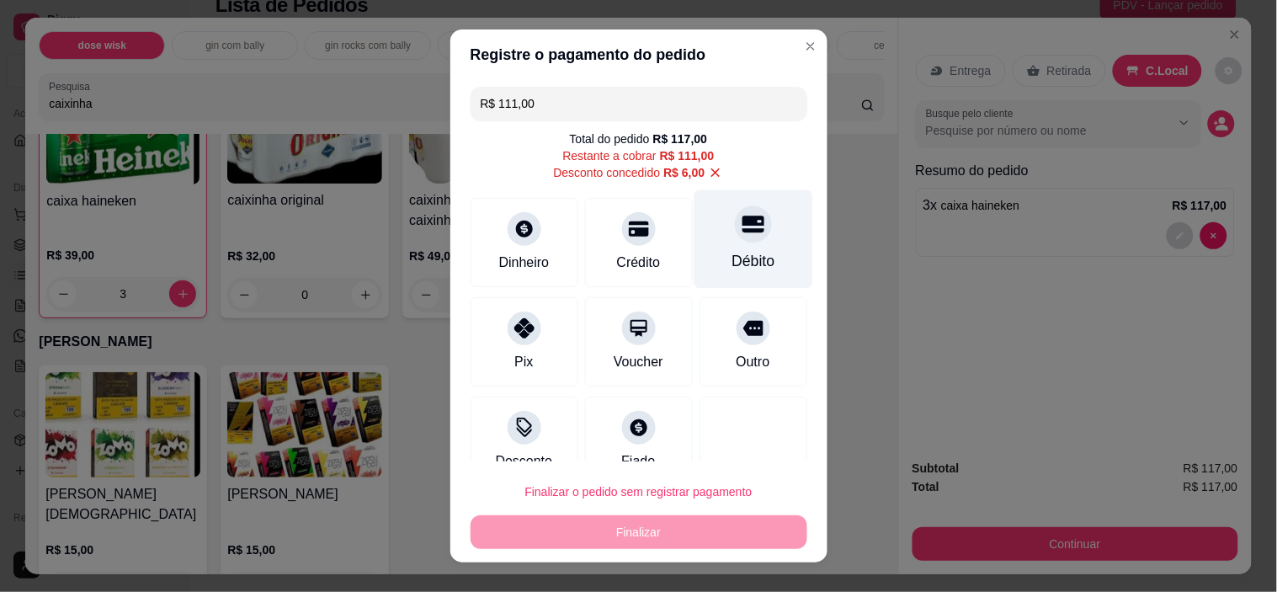
click at [742, 225] on icon at bounding box center [753, 224] width 22 height 17
type input "R$ 0,00"
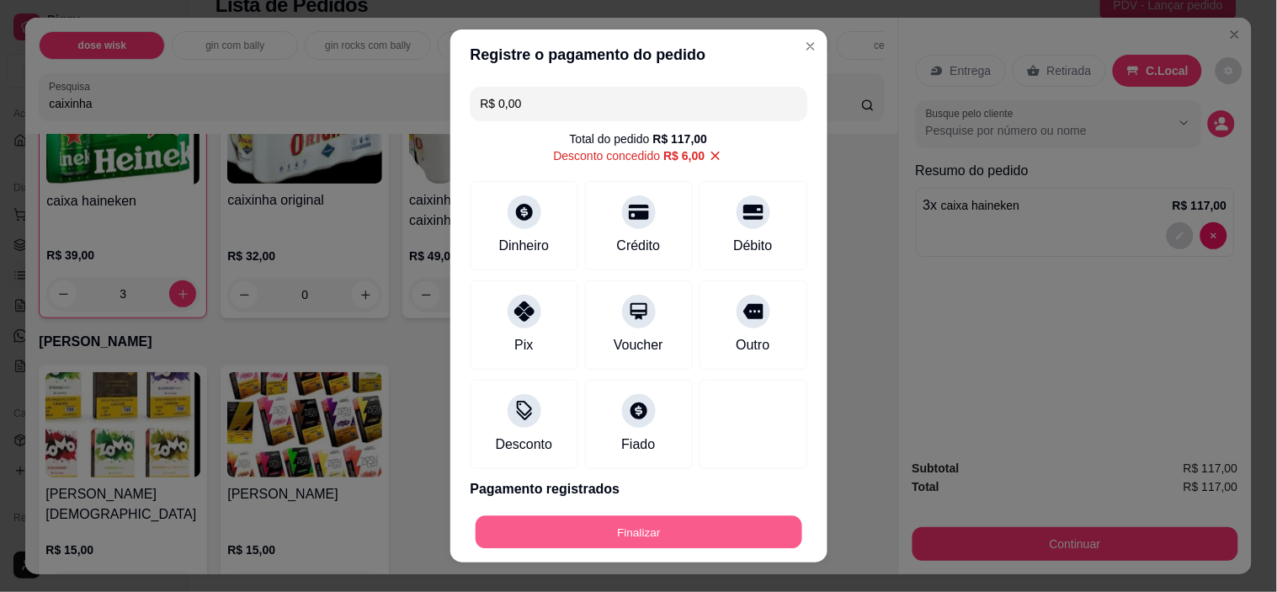
click at [653, 519] on button "Finalizar" at bounding box center [639, 531] width 327 height 33
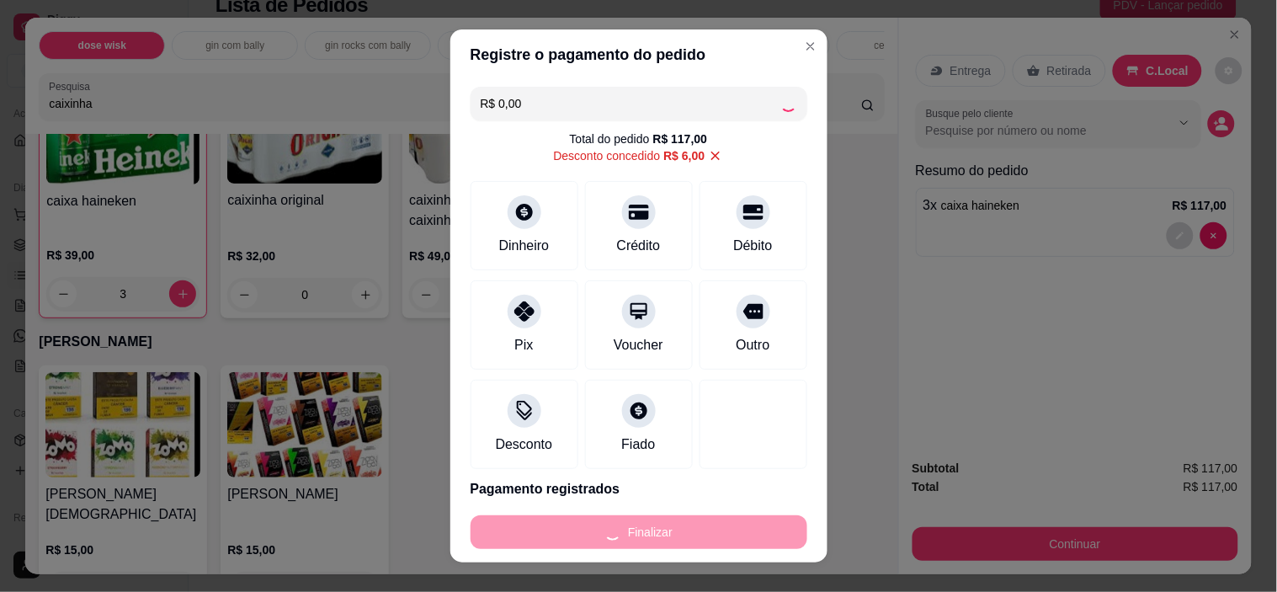
type input "0"
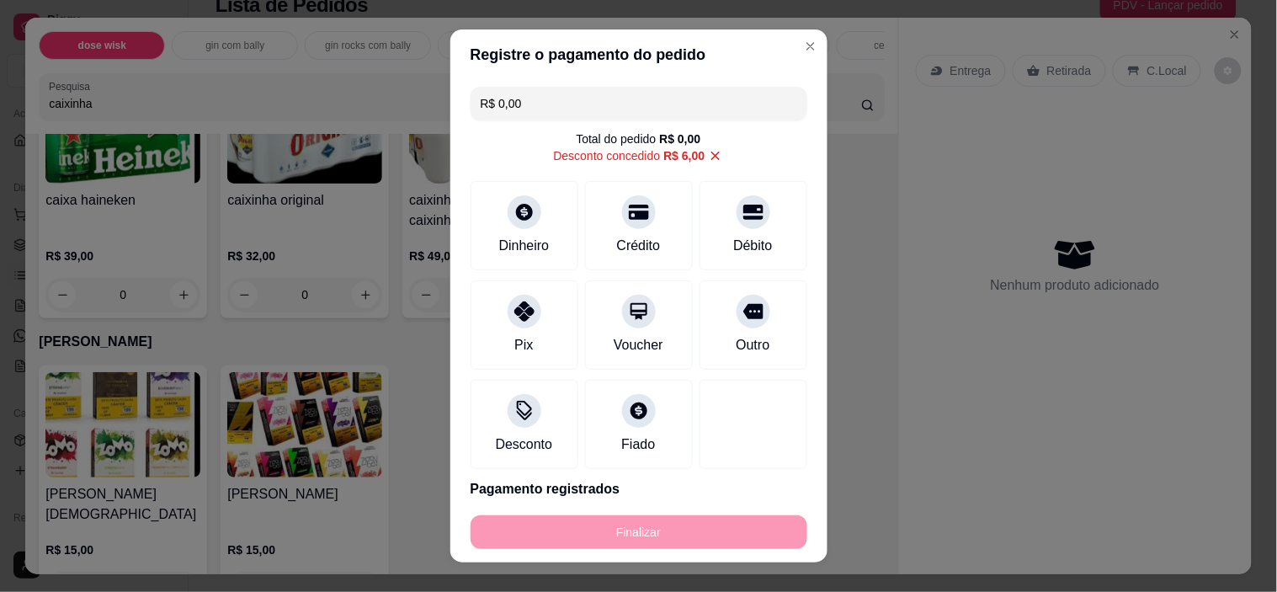
type input "-R$ 117,00"
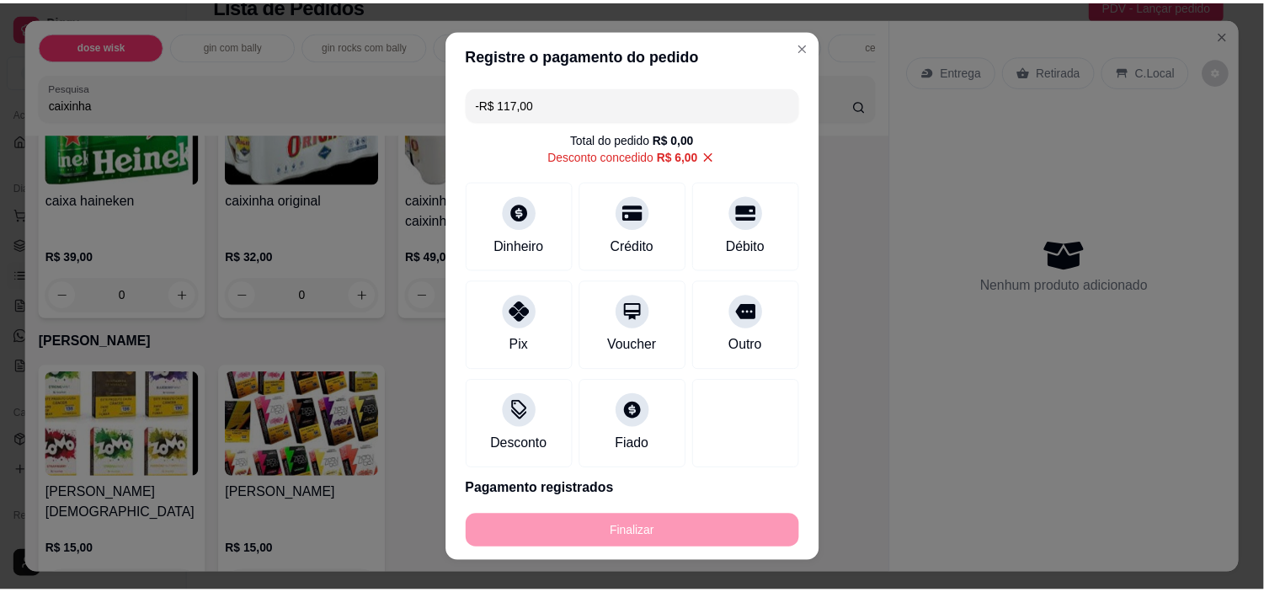
scroll to position [5277, 0]
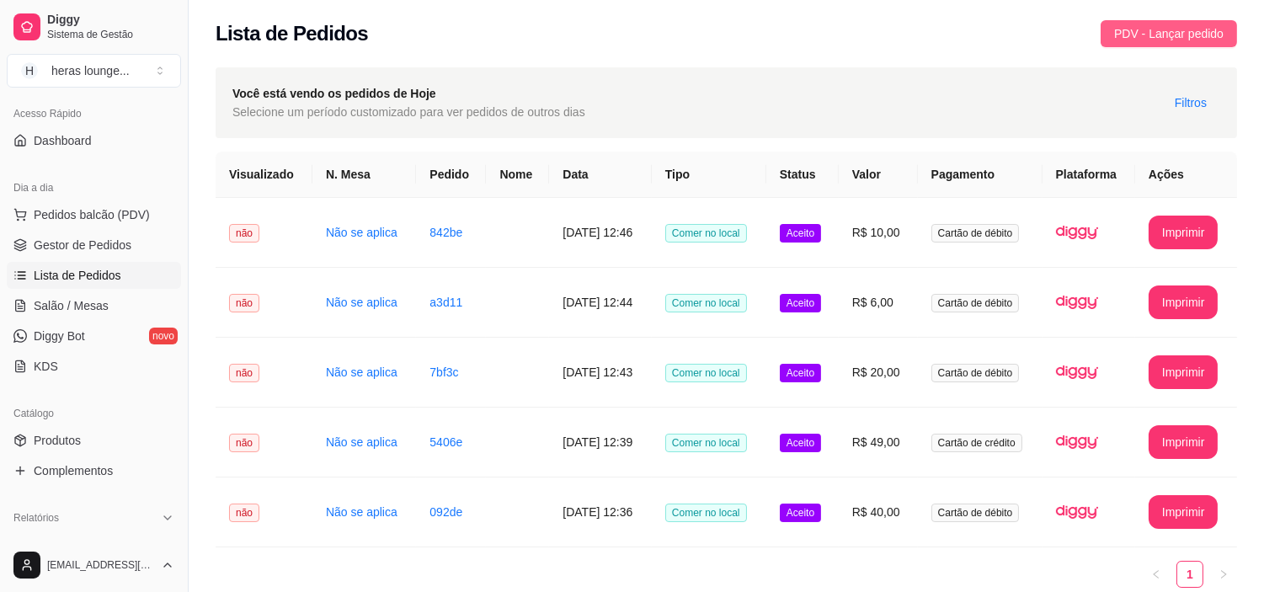
click at [1150, 44] on button "PDV - Lançar pedido" at bounding box center [1169, 33] width 136 height 27
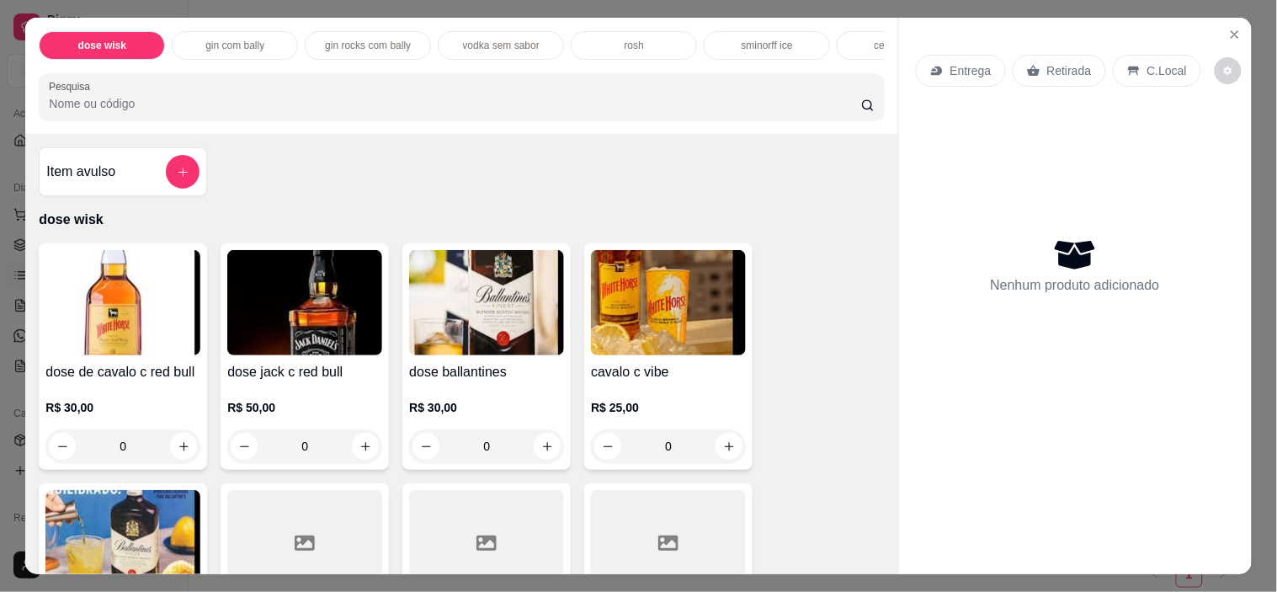
click at [1129, 76] on div "C.Local" at bounding box center [1157, 71] width 88 height 32
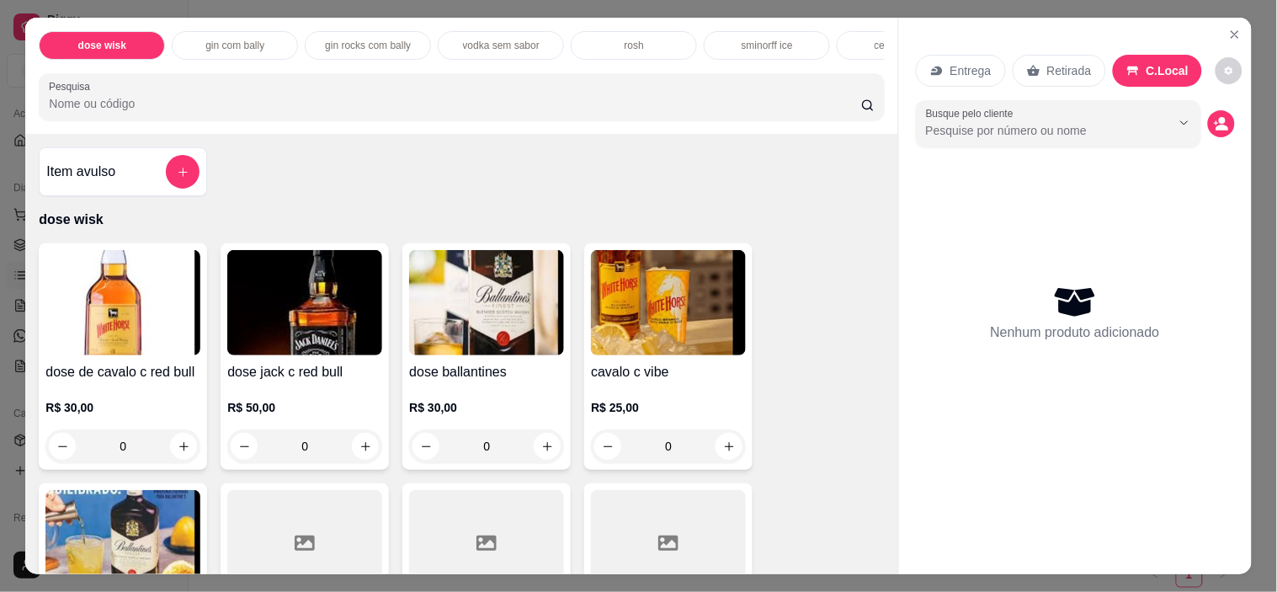
click at [600, 108] on input "Pesquisa" at bounding box center [455, 103] width 813 height 17
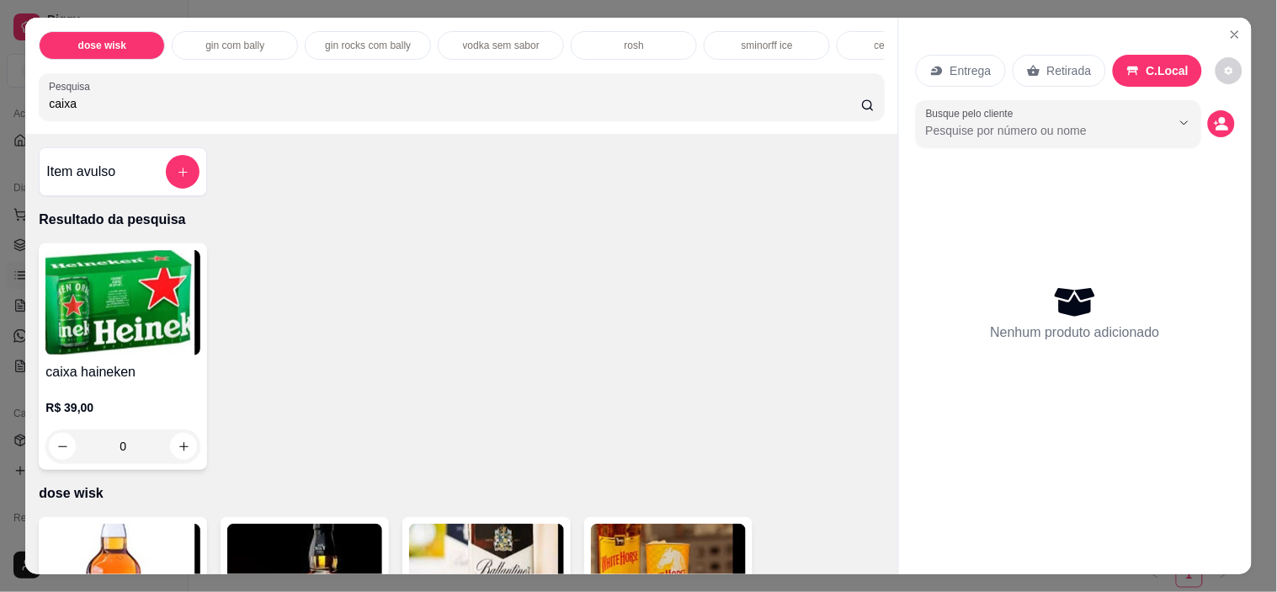
type input "caixa"
click at [1214, 41] on div "Entrega Retirada C.Local" at bounding box center [1075, 70] width 319 height 59
click at [1232, 31] on icon "Close" at bounding box center [1235, 34] width 7 height 7
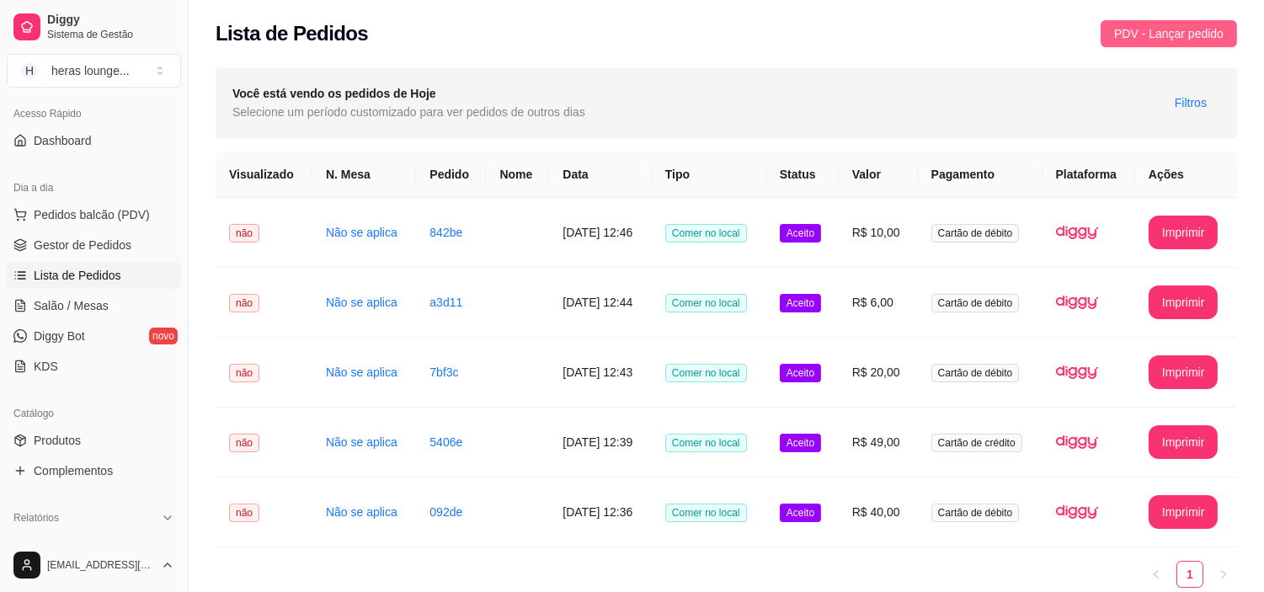
click at [1166, 35] on span "PDV - Lançar pedido" at bounding box center [1168, 33] width 109 height 19
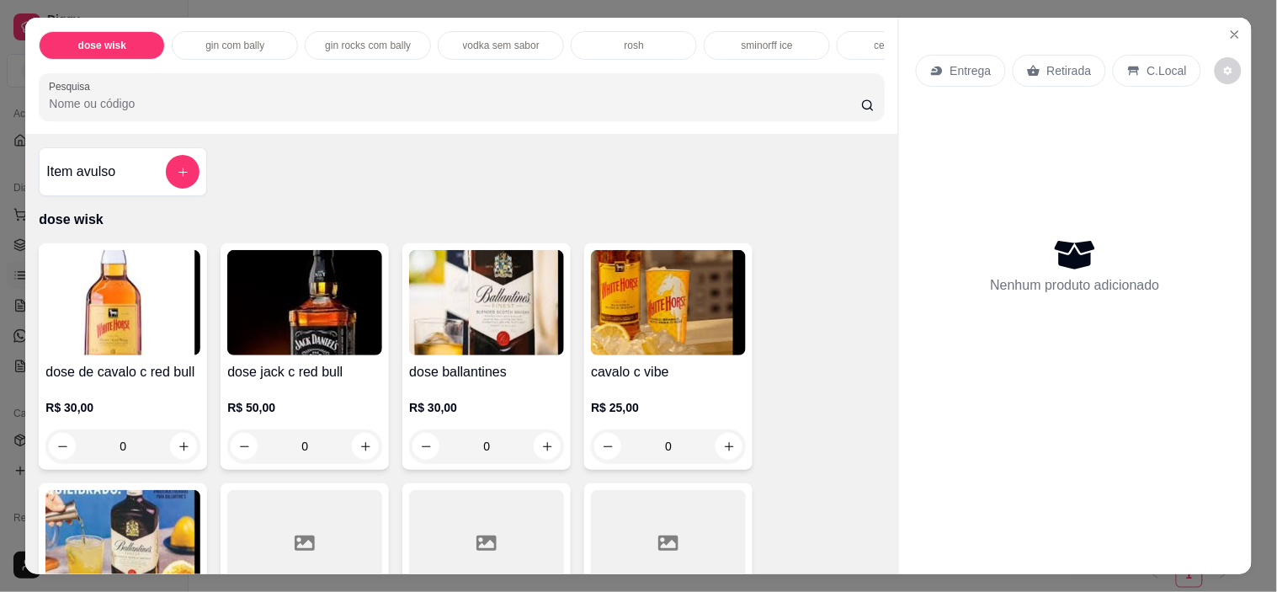
click at [1154, 62] on p "C.Local" at bounding box center [1168, 70] width 40 height 17
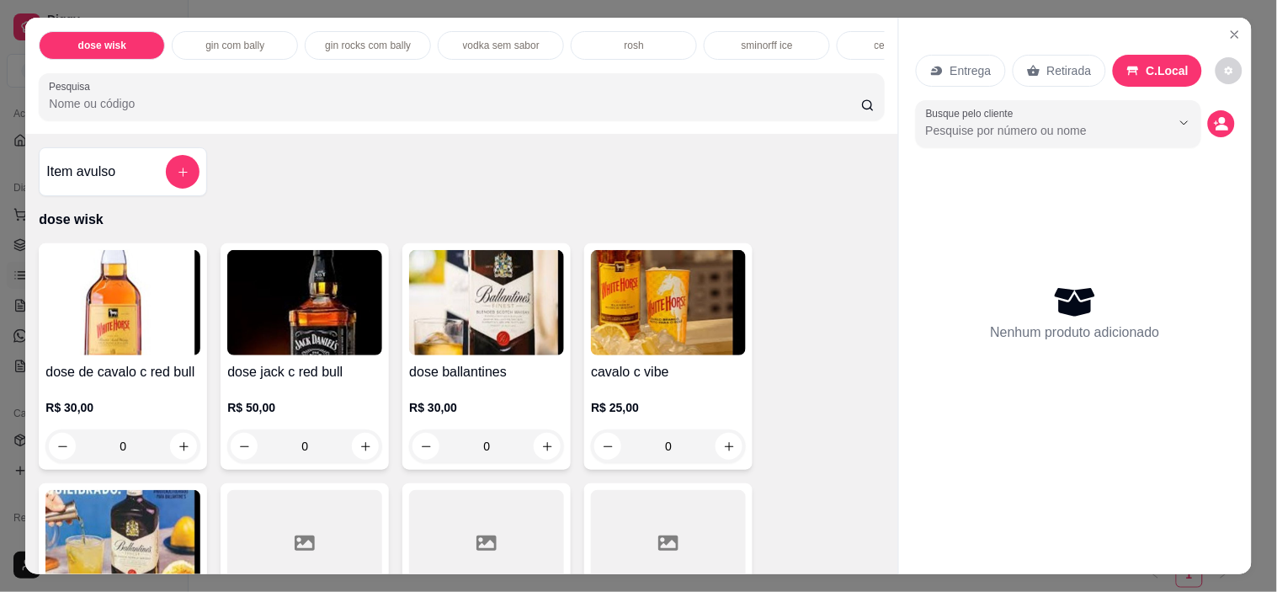
click at [611, 106] on input "Pesquisa" at bounding box center [455, 103] width 813 height 17
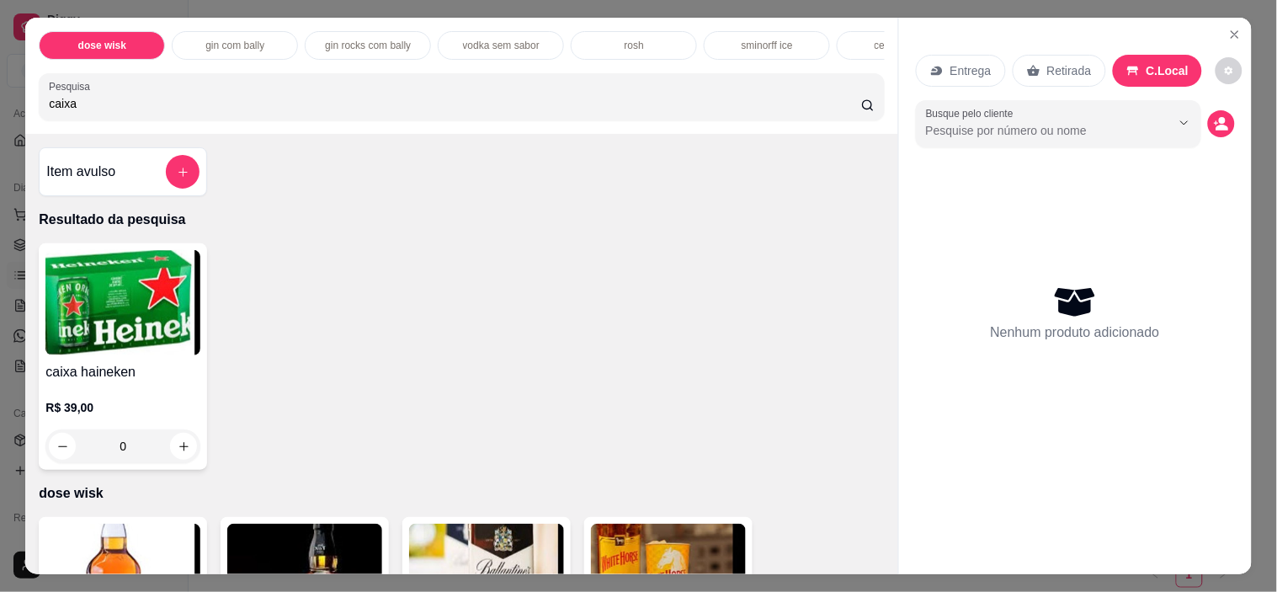
type input "caixa"
click at [179, 451] on icon "increase-product-quantity" at bounding box center [183, 446] width 9 height 9
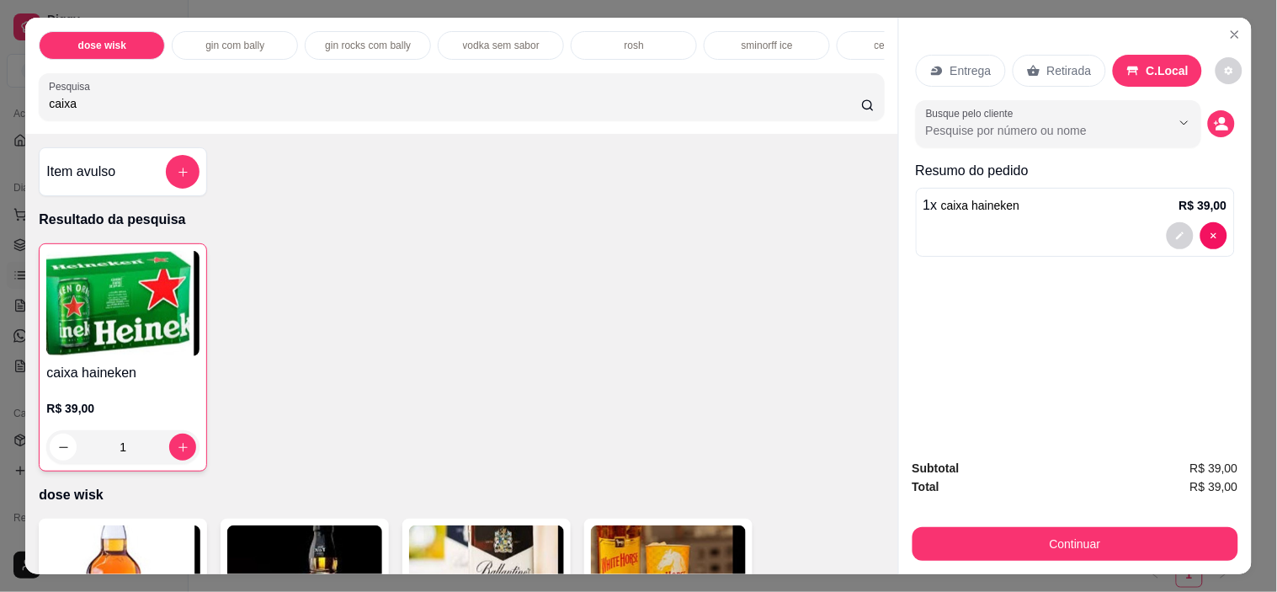
type input "1"
click at [177, 454] on icon "increase-product-quantity" at bounding box center [183, 447] width 13 height 13
type input "2"
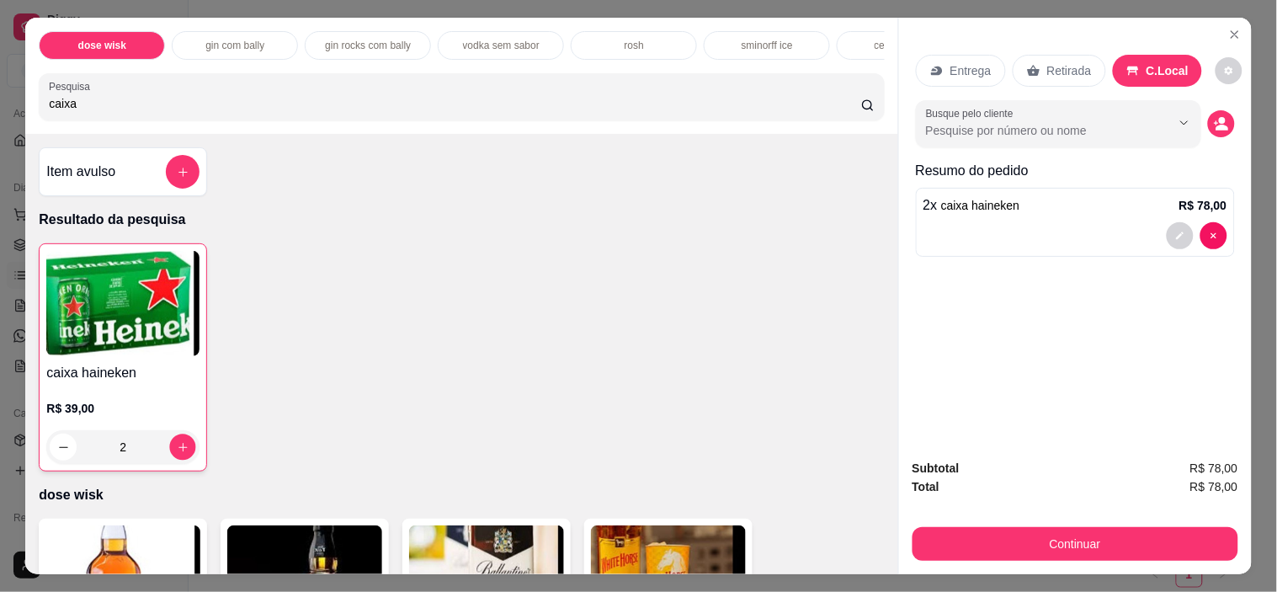
click at [177, 454] on icon "increase-product-quantity" at bounding box center [183, 447] width 13 height 13
type input "3"
click at [692, 112] on input "caixa" at bounding box center [455, 103] width 813 height 17
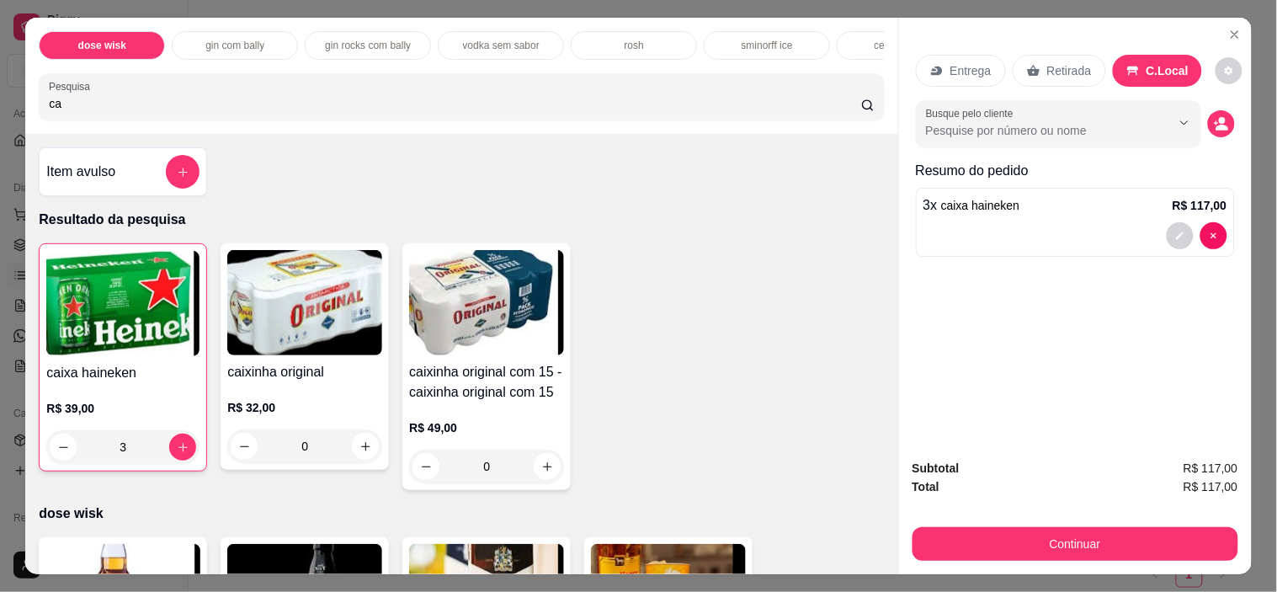
type input "c"
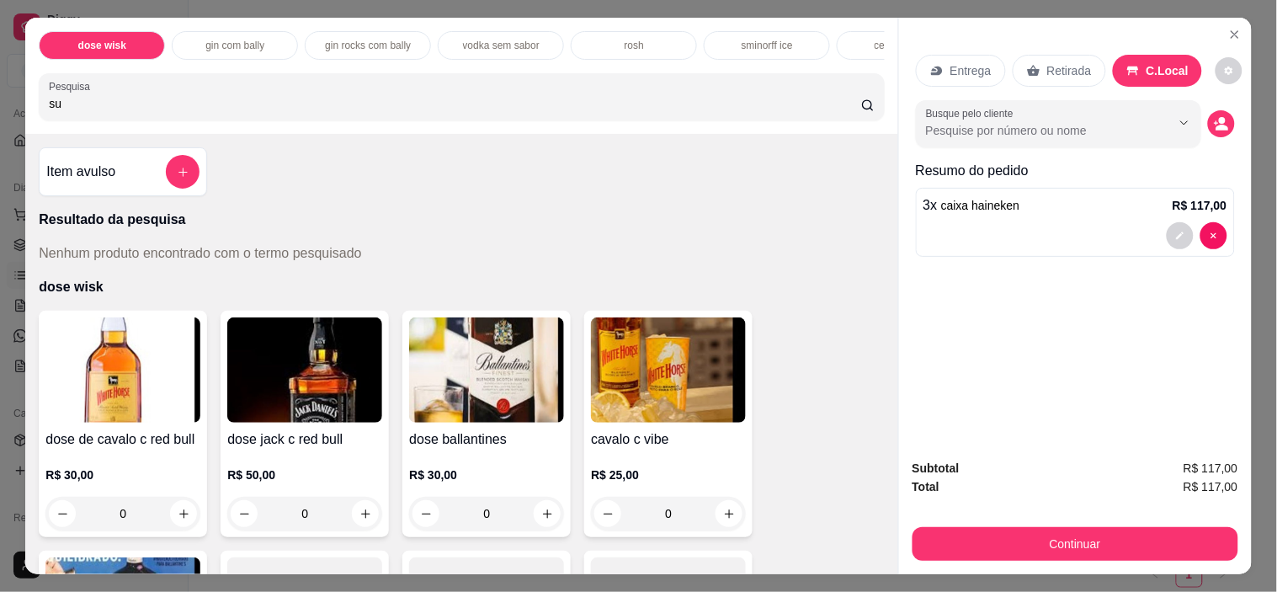
type input "s"
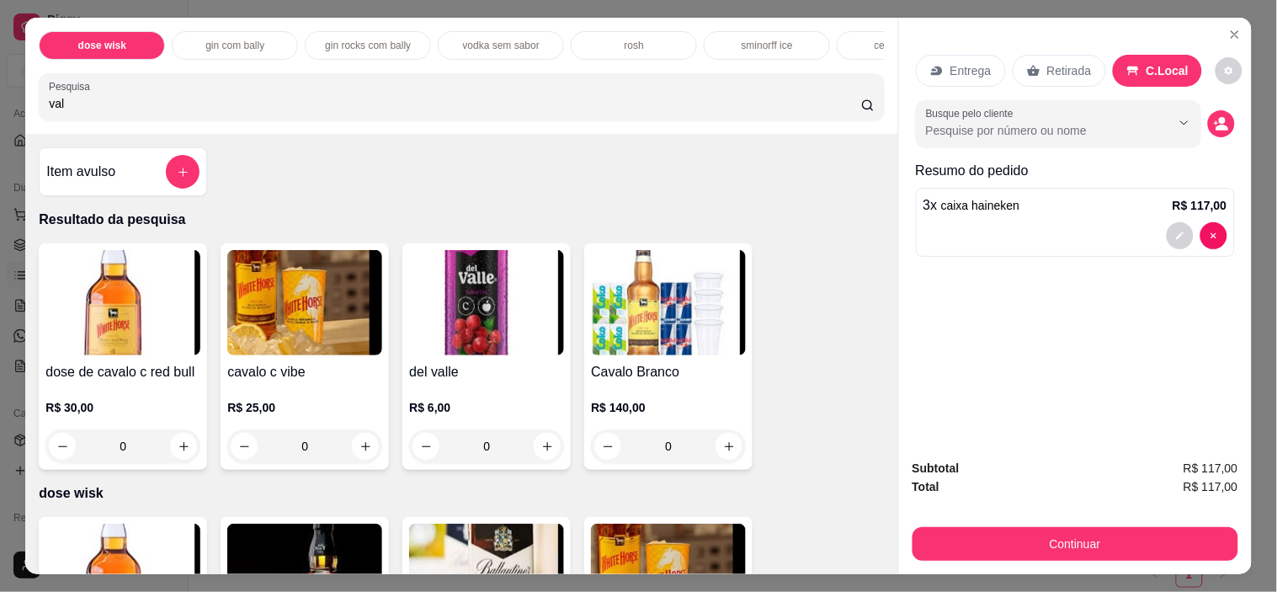
type input "val"
click at [543, 451] on icon "increase-product-quantity" at bounding box center [547, 446] width 9 height 9
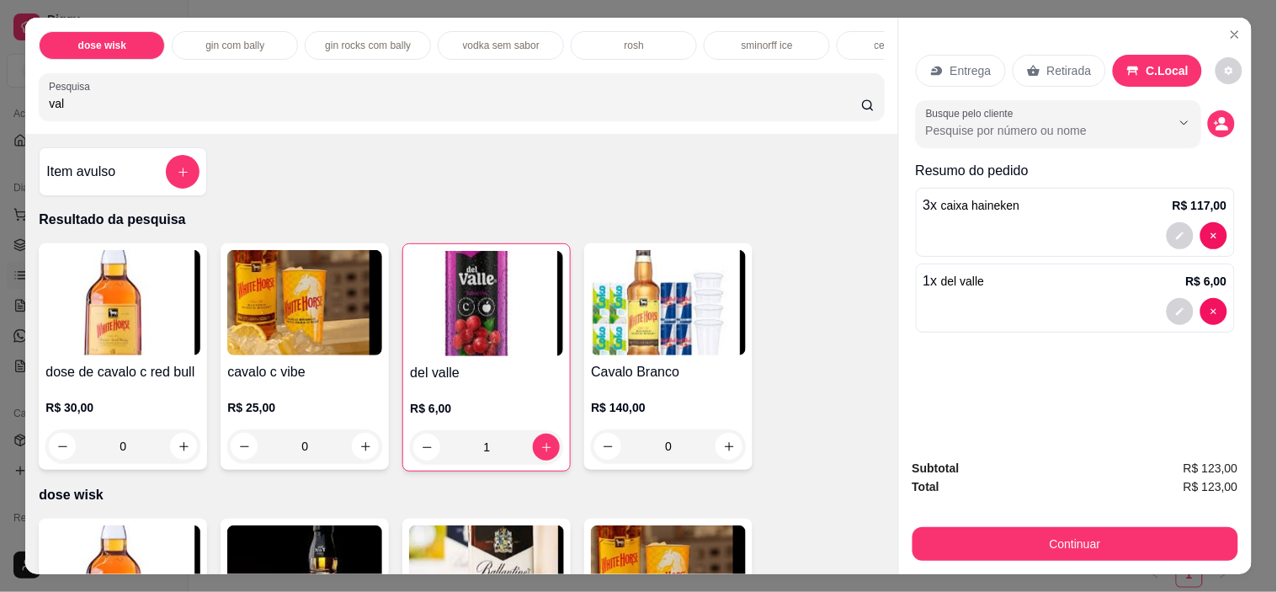
type input "1"
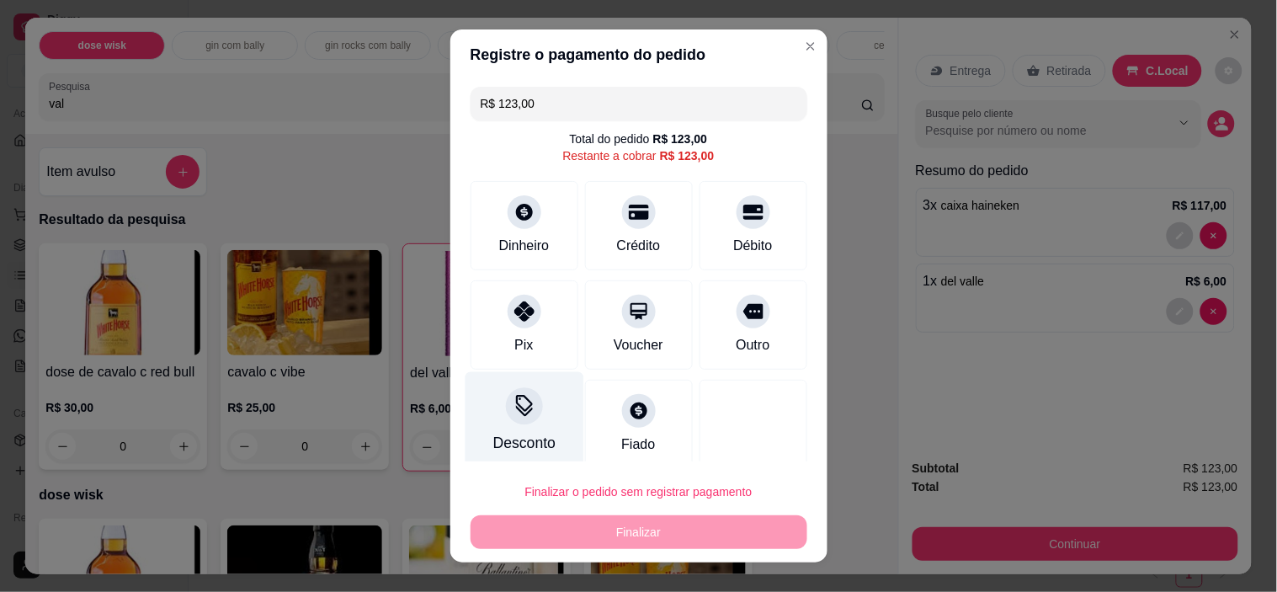
click at [516, 435] on div "Desconto" at bounding box center [524, 443] width 62 height 22
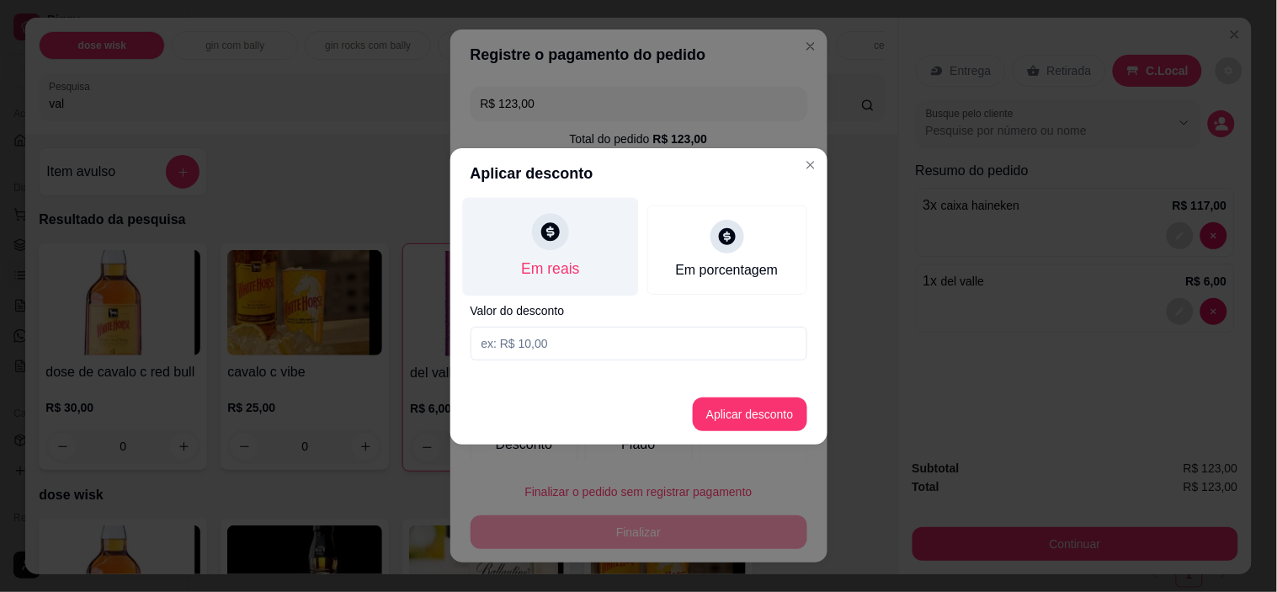
click at [557, 269] on div "Em reais" at bounding box center [550, 269] width 58 height 22
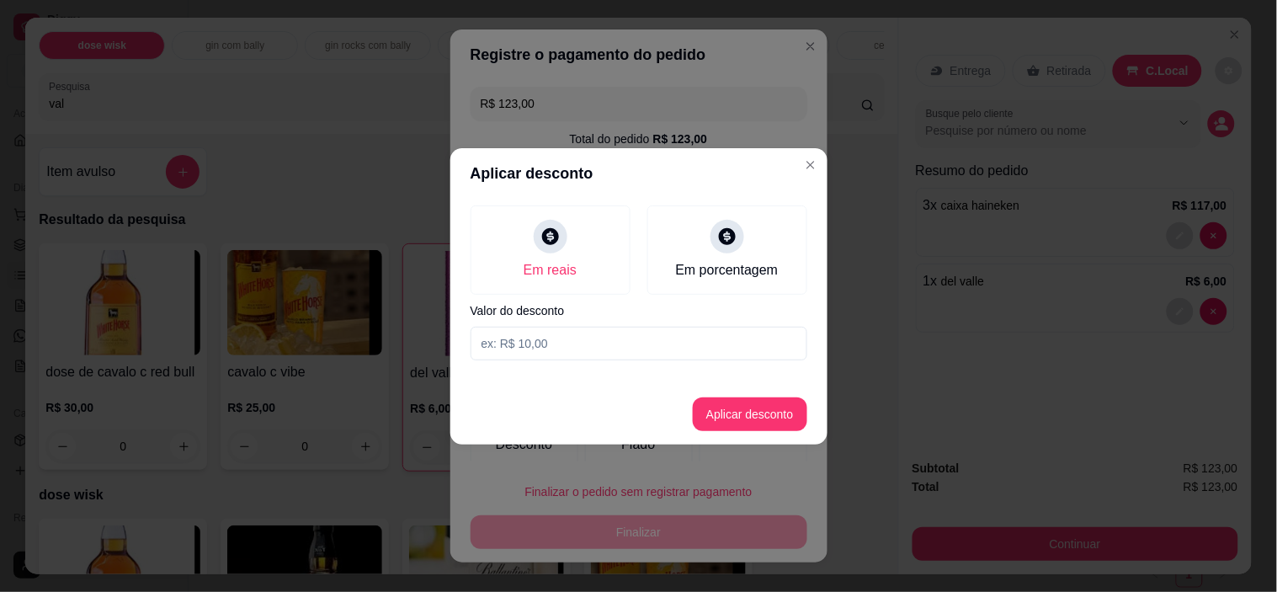
click at [589, 344] on input at bounding box center [639, 344] width 337 height 34
type input "6,00"
click at [744, 413] on button "Aplicar desconto" at bounding box center [750, 414] width 115 height 34
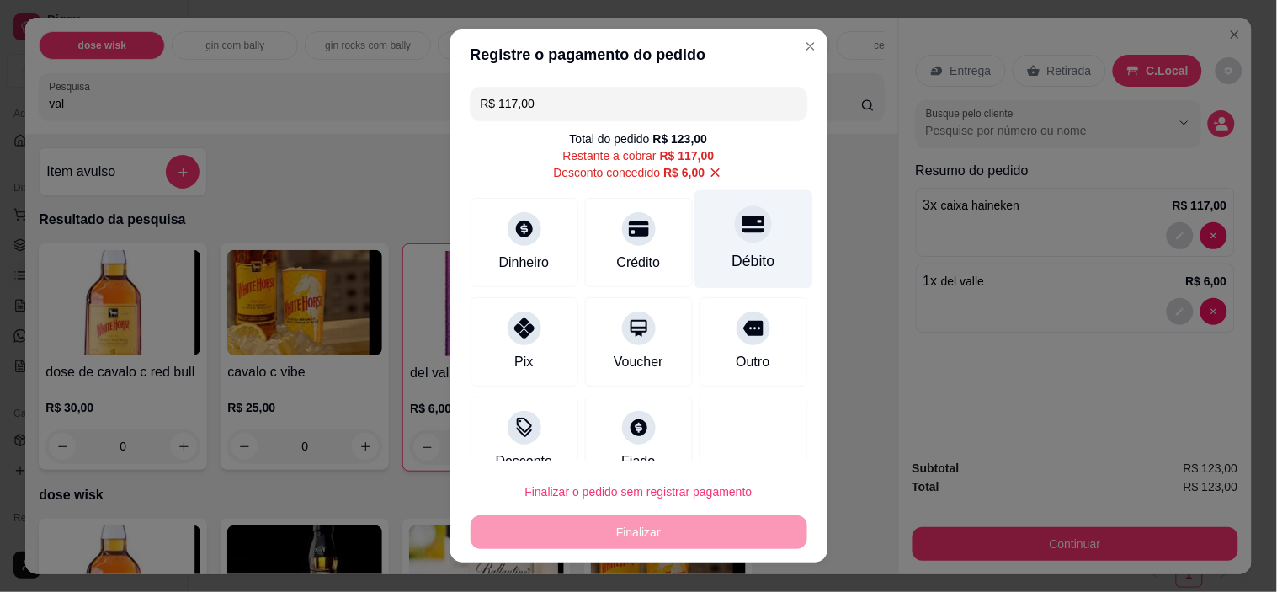
click at [742, 221] on icon at bounding box center [753, 224] width 22 height 22
type input "R$ 0,00"
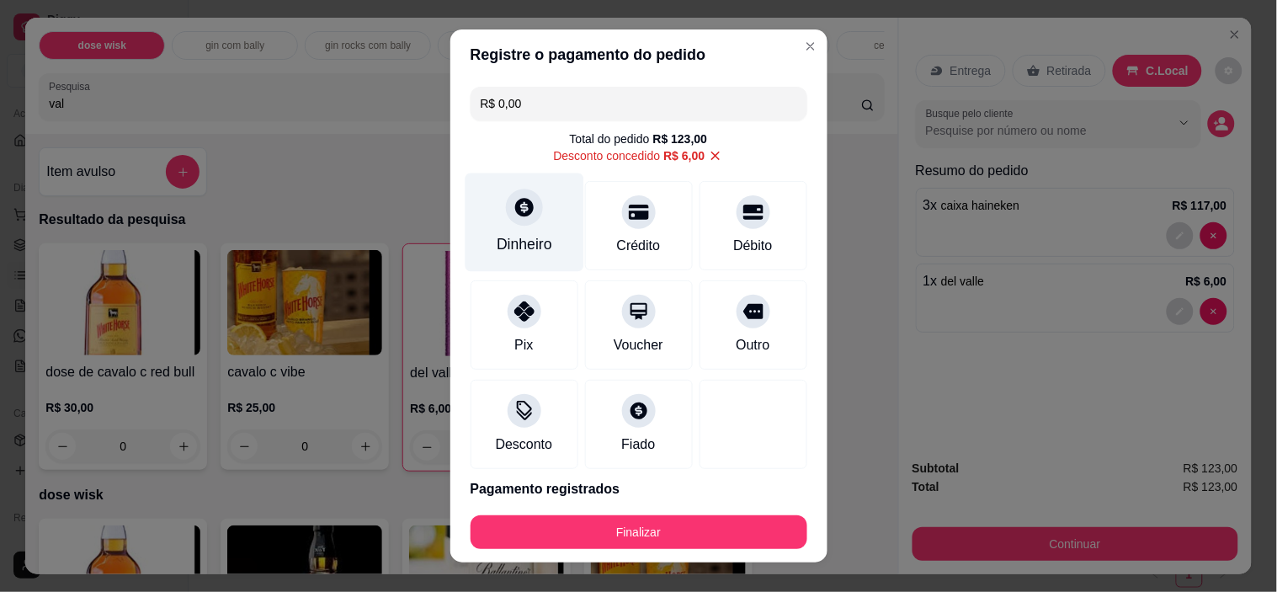
click at [517, 225] on div at bounding box center [524, 207] width 37 height 37
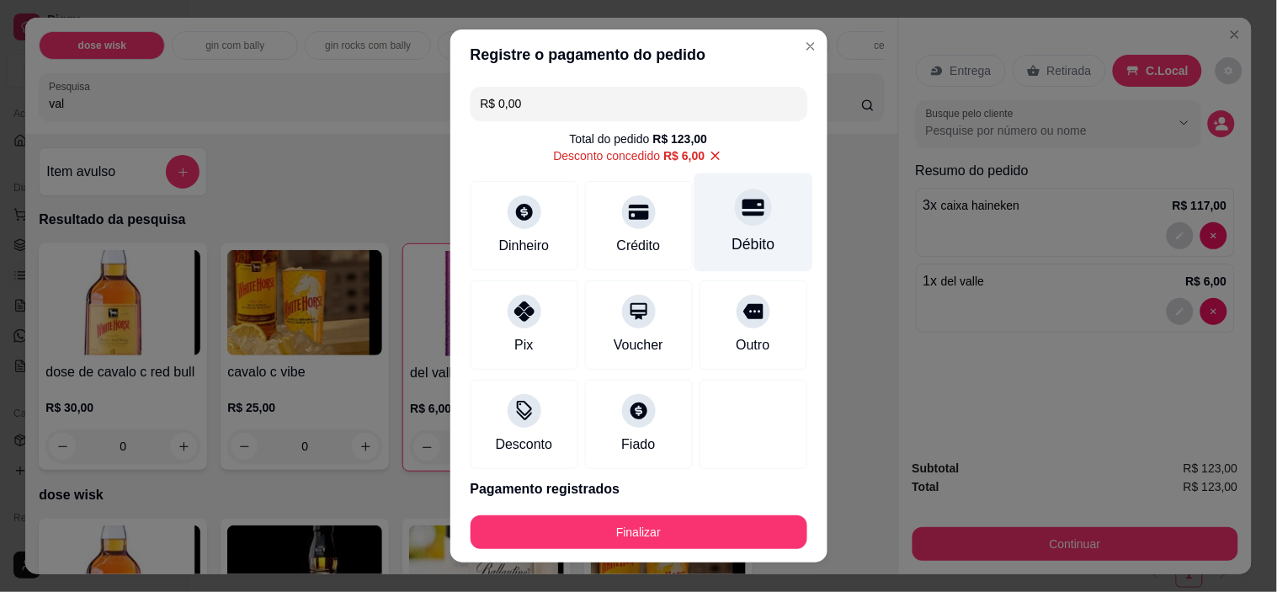
click at [732, 237] on div "Débito" at bounding box center [753, 244] width 43 height 22
click at [729, 531] on button "Finalizar" at bounding box center [639, 532] width 337 height 34
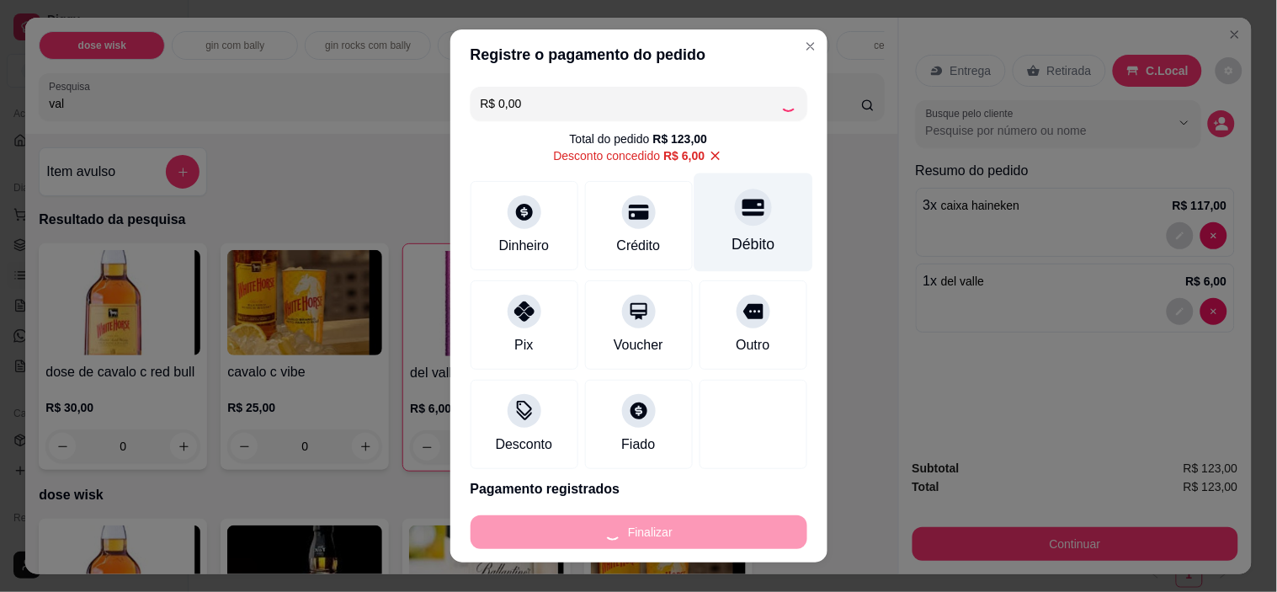
type input "0"
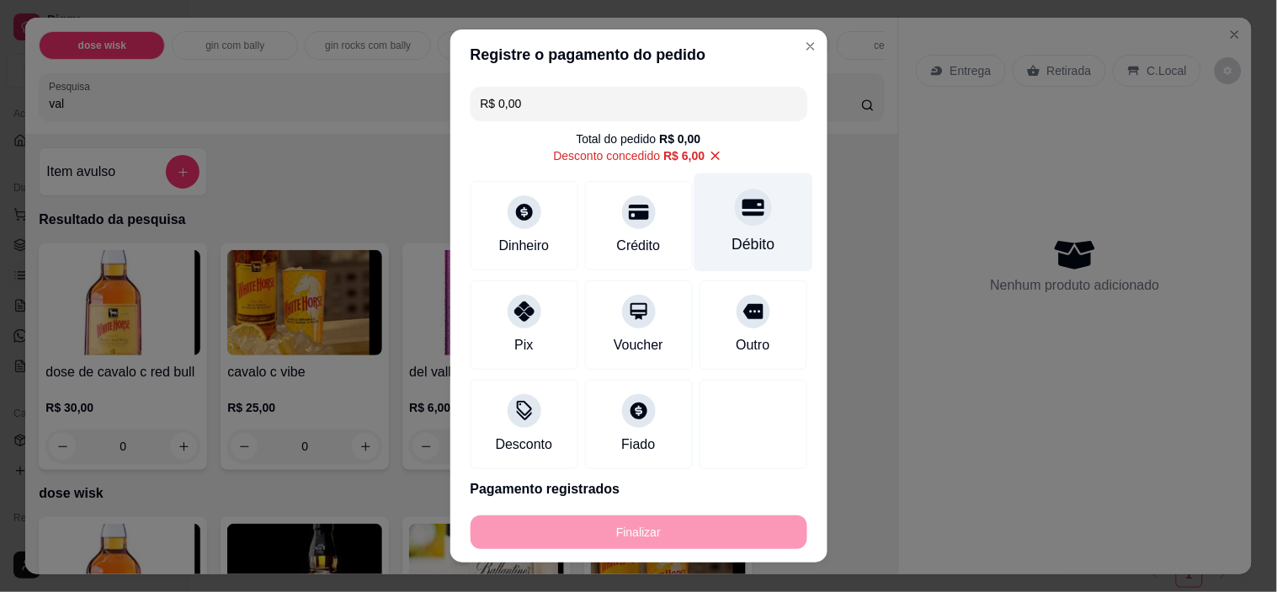
type input "-R$ 123,00"
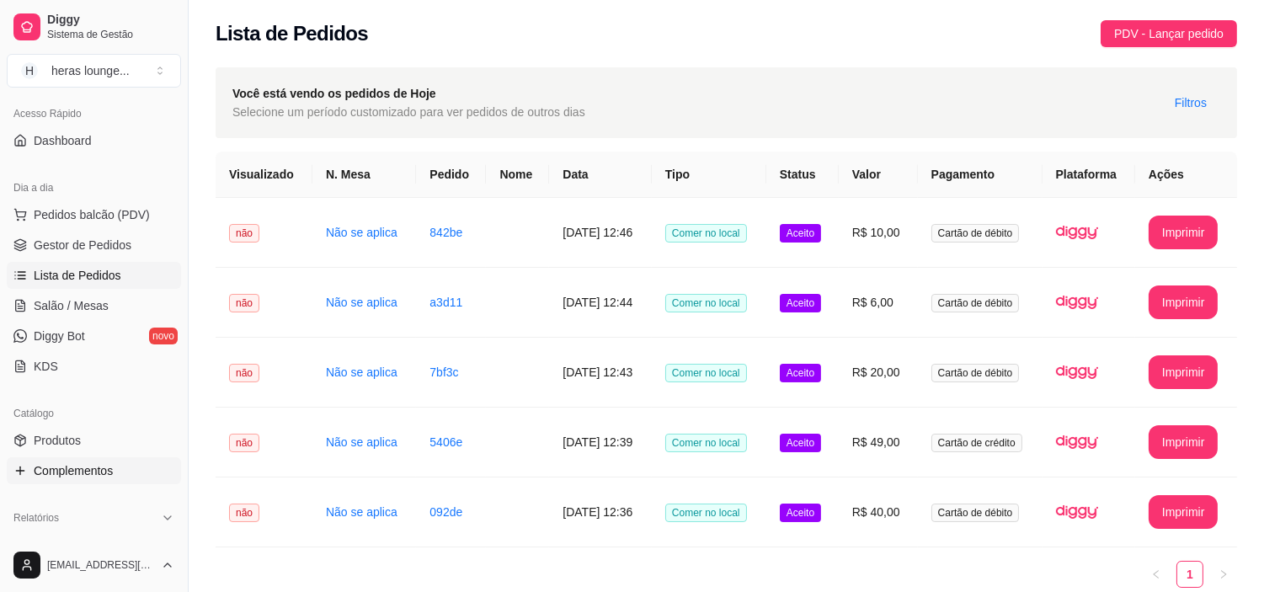
click at [90, 467] on span "Complementos" at bounding box center [73, 470] width 79 height 17
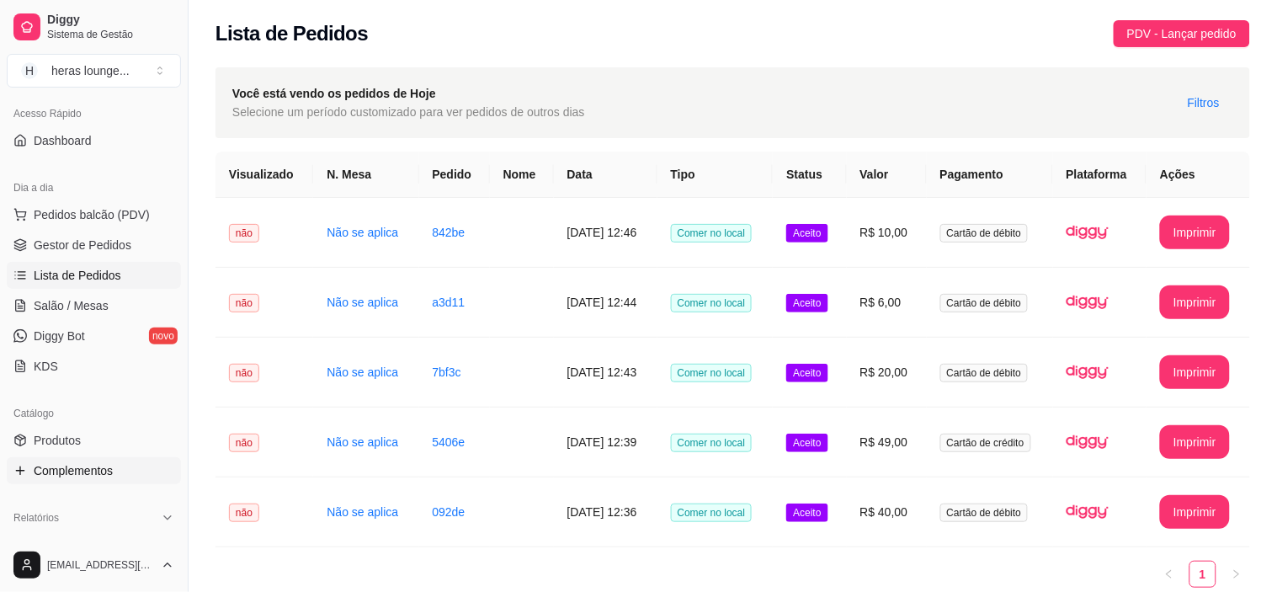
click at [130, 457] on link "Complementos" at bounding box center [94, 470] width 174 height 27
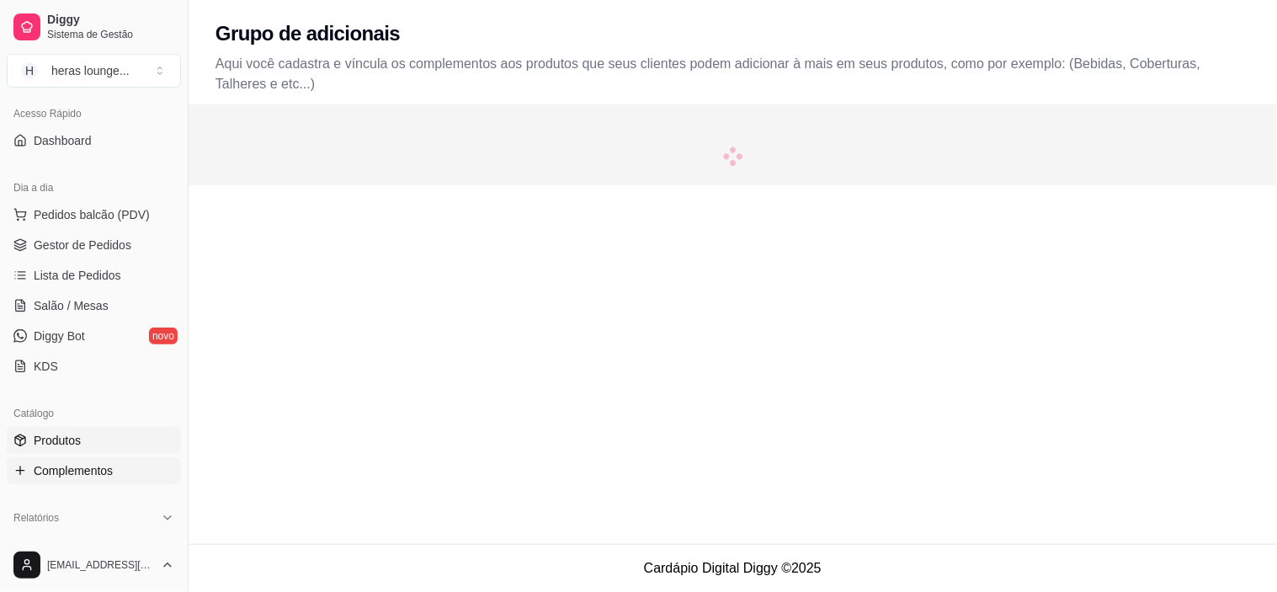
click at [125, 432] on link "Produtos" at bounding box center [94, 440] width 174 height 27
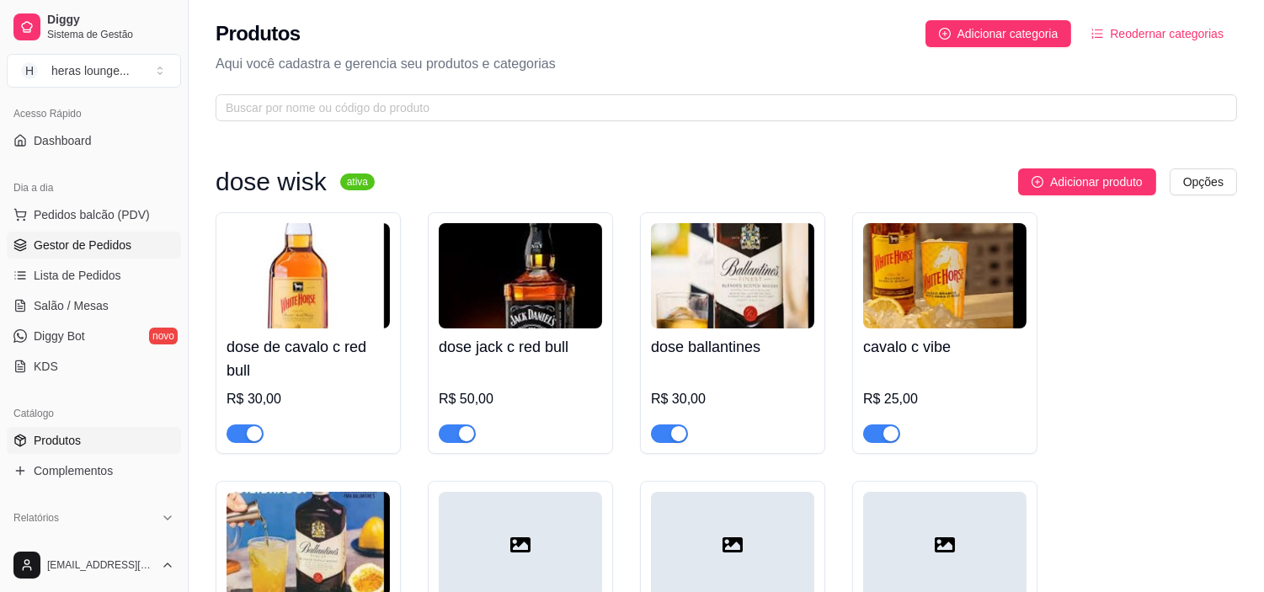
click at [93, 246] on span "Gestor de Pedidos" at bounding box center [83, 245] width 98 height 17
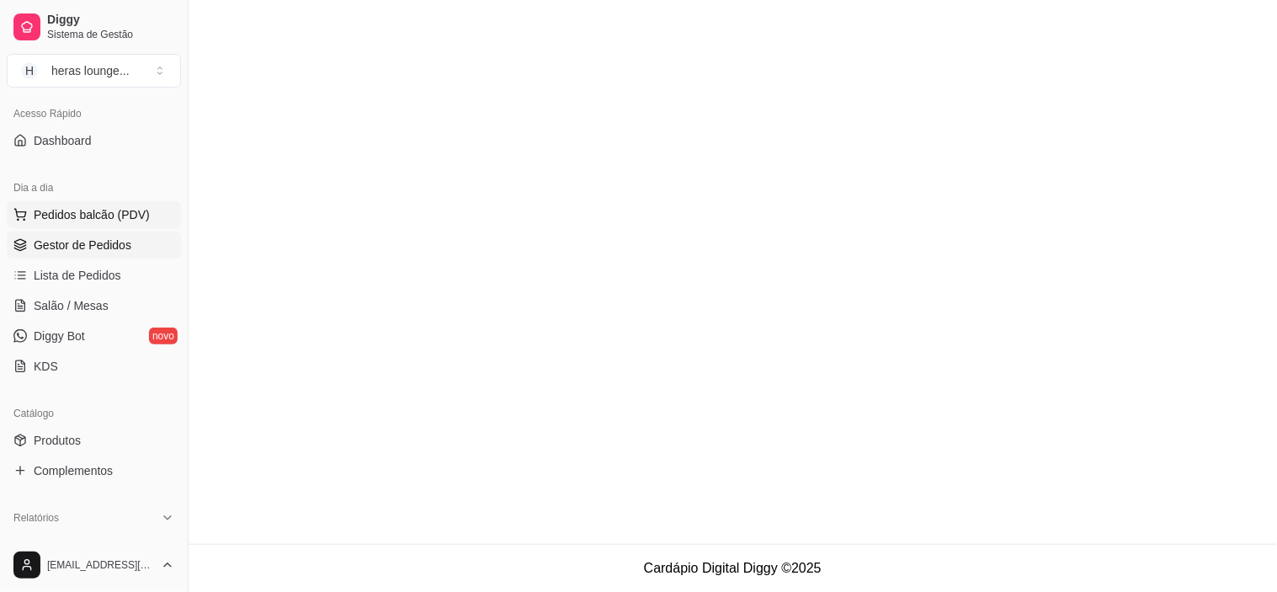
click at [123, 219] on span "Pedidos balcão (PDV)" at bounding box center [92, 214] width 116 height 17
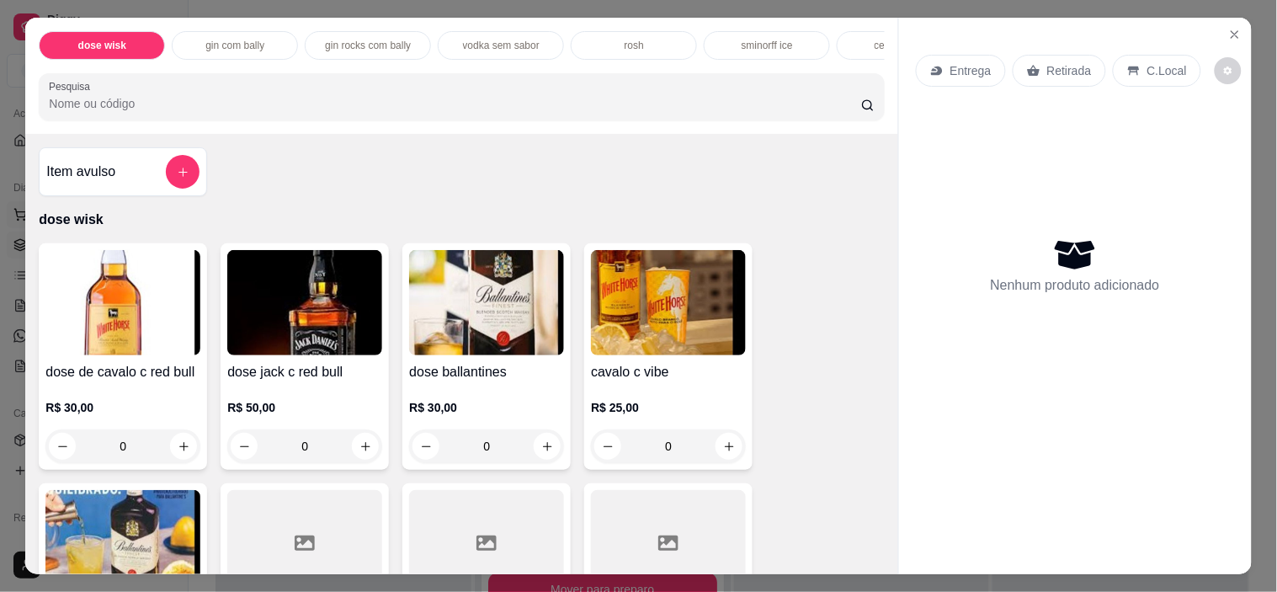
click at [853, 171] on div "Item avulso dose wisk dose de cavalo c red bull R$ 30,00 0 dose jack c red bull…" at bounding box center [461, 354] width 872 height 440
click at [670, 112] on input "Pesquisa" at bounding box center [455, 103] width 813 height 17
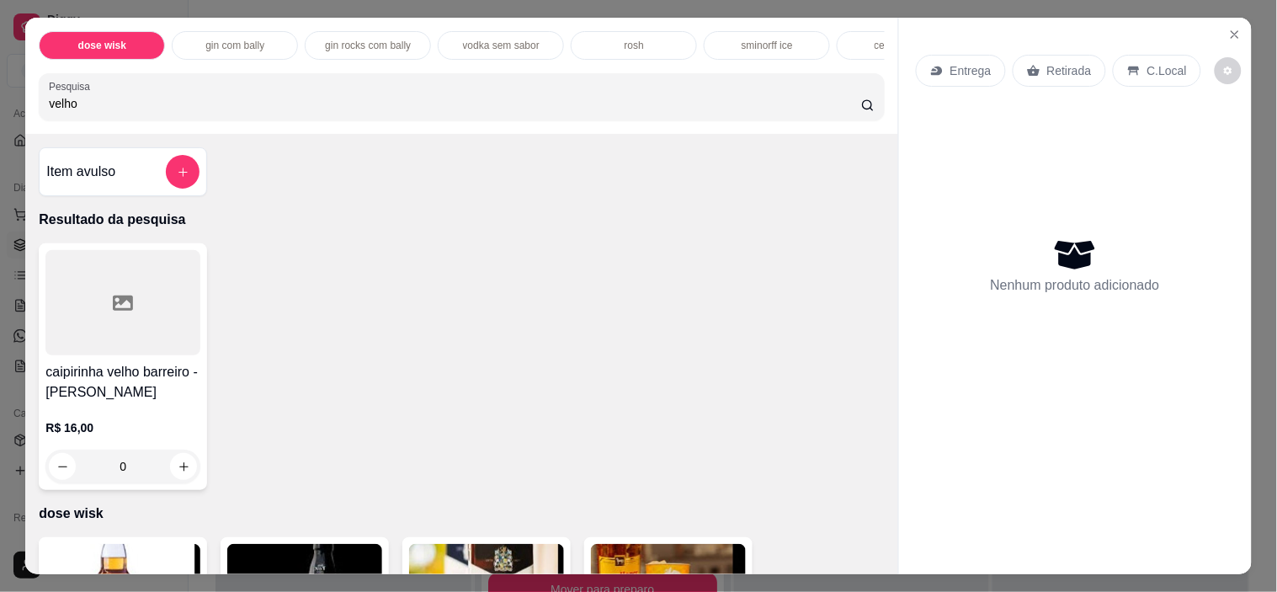
type input "velho"
click at [676, 397] on div "caipirinha velho barreiro - caipirinha velho barreiro R$ 16,00 0" at bounding box center [461, 366] width 845 height 247
